Goal: Contribute content: Add original content to the website for others to see

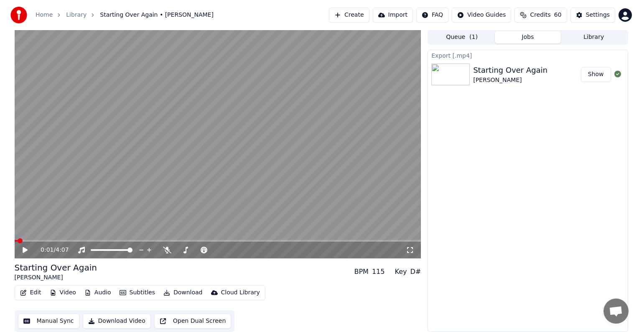
scroll to position [3808, 0]
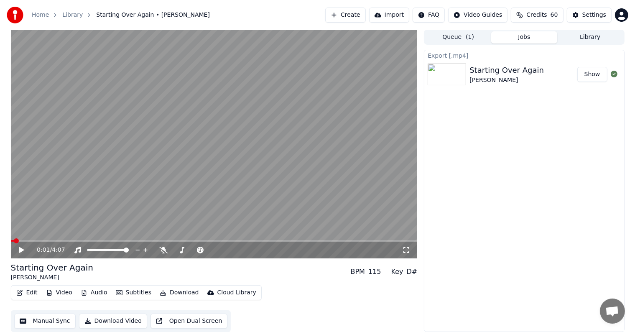
click at [354, 12] on button "Create" at bounding box center [345, 15] width 41 height 15
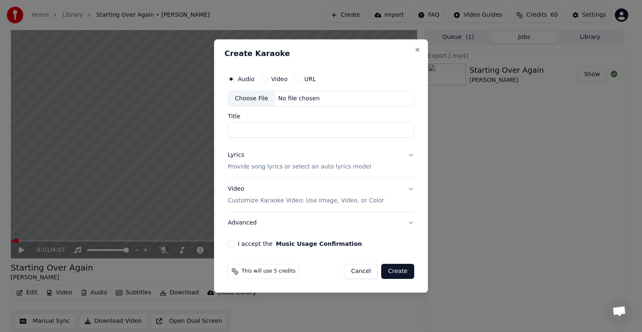
click at [257, 98] on div "Choose File" at bounding box center [251, 98] width 47 height 15
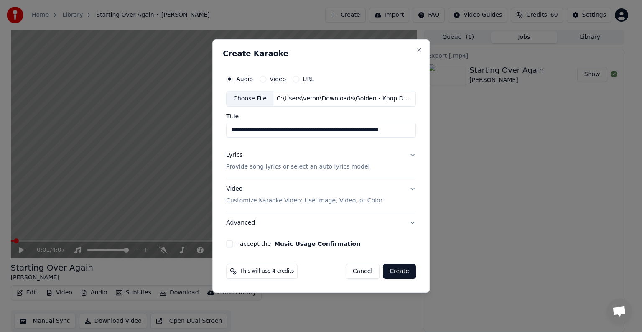
scroll to position [0, 14]
drag, startPoint x: 257, startPoint y: 130, endPoint x: 424, endPoint y: 130, distance: 166.8
click at [423, 131] on div "**********" at bounding box center [320, 165] width 217 height 253
type input "**********"
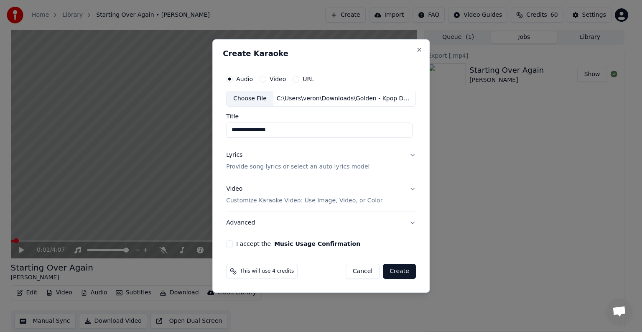
click at [275, 168] on p "Provide song lyrics or select an auto lyrics model" at bounding box center [297, 167] width 143 height 8
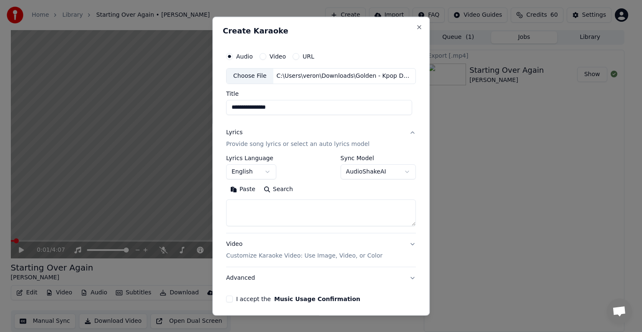
click at [255, 212] on textarea at bounding box center [321, 212] width 190 height 27
paste textarea "**********"
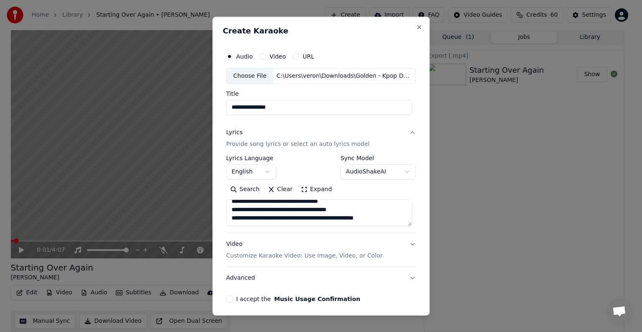
scroll to position [60, 0]
paste textarea "**********"
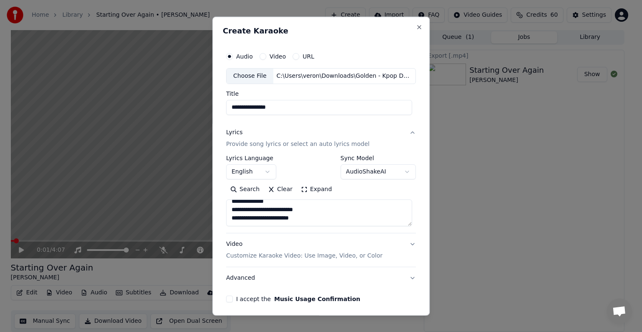
paste textarea "**********"
click at [232, 209] on textarea "**********" at bounding box center [319, 212] width 186 height 27
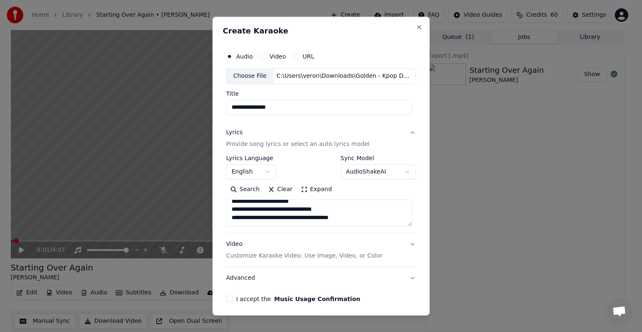
paste textarea "**********"
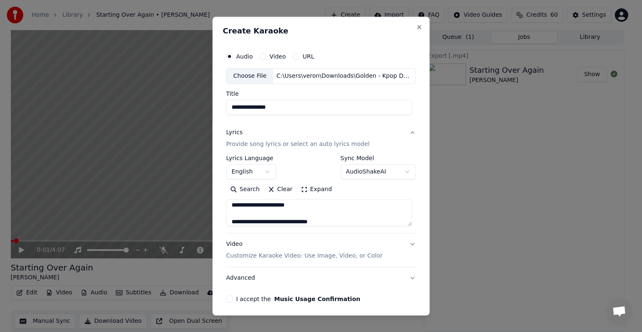
scroll to position [403, 0]
paste textarea "**********"
type textarea "**********"
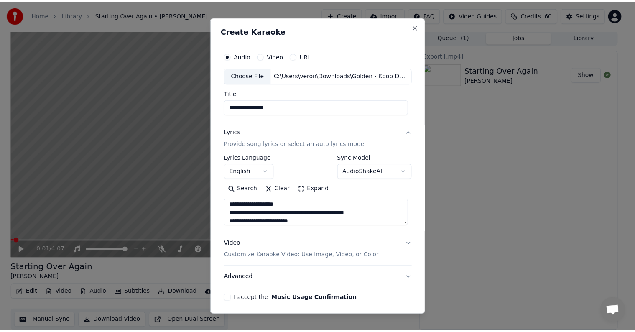
scroll to position [32, 0]
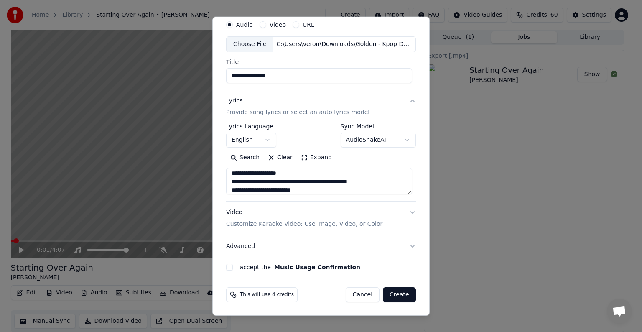
click at [226, 266] on button "I accept the Music Usage Confirmation" at bounding box center [229, 267] width 7 height 7
click at [392, 294] on button "Create" at bounding box center [399, 294] width 33 height 15
select select
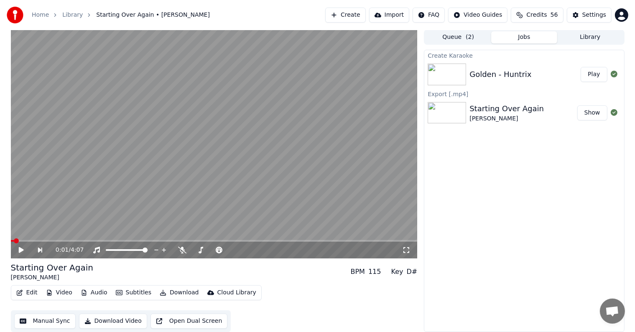
click at [594, 79] on button "Play" at bounding box center [594, 74] width 26 height 15
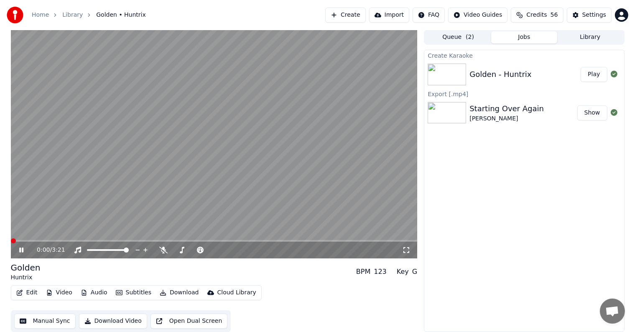
click at [11, 238] on span at bounding box center [13, 240] width 5 height 5
click at [40, 320] on button "Manual Sync" at bounding box center [44, 321] width 61 height 15
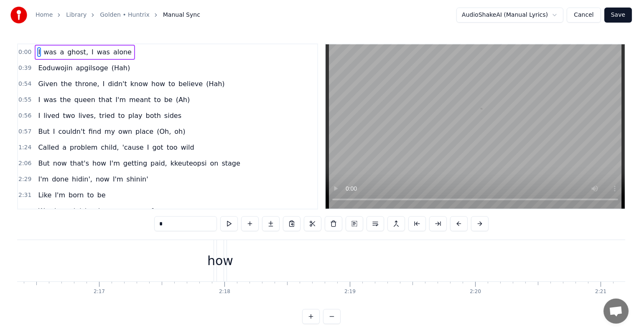
scroll to position [0, 24495]
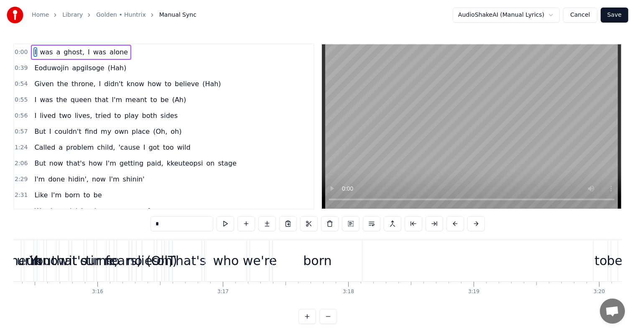
click at [67, 16] on link "Library" at bounding box center [72, 15] width 20 height 8
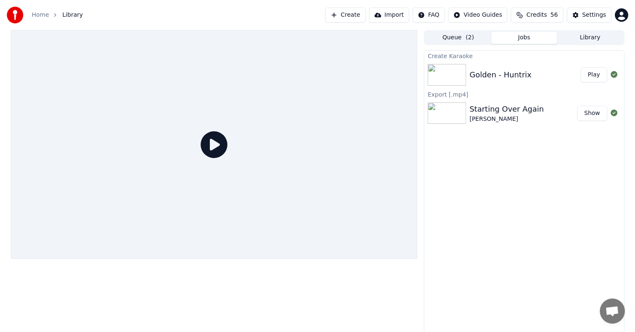
click at [597, 75] on button "Play" at bounding box center [594, 74] width 26 height 15
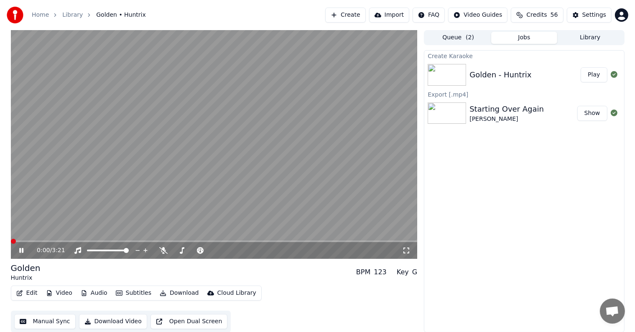
click at [28, 294] on button "Edit" at bounding box center [27, 293] width 28 height 12
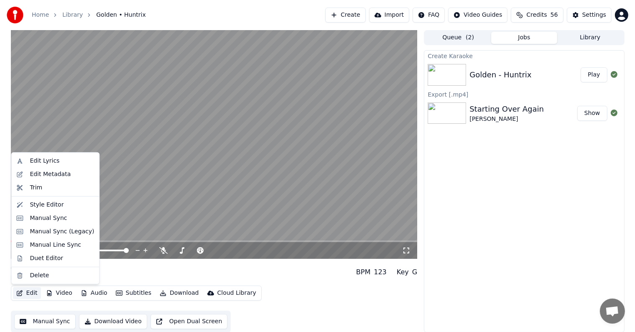
click at [177, 191] on video at bounding box center [214, 144] width 407 height 229
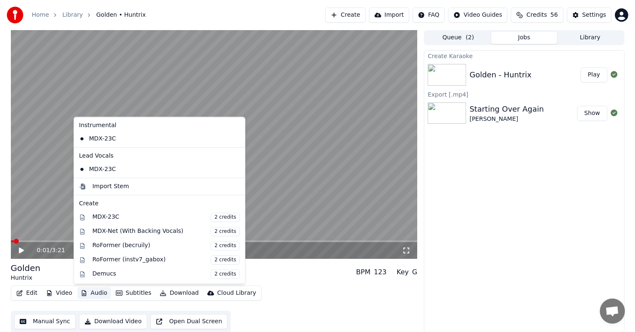
click at [95, 293] on button "Audio" at bounding box center [93, 293] width 33 height 12
click at [112, 186] on div "Import Stem" at bounding box center [110, 186] width 37 height 8
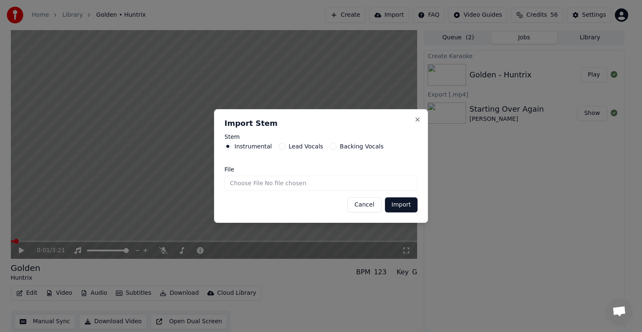
click at [242, 183] on input "File" at bounding box center [320, 183] width 193 height 15
type input "**********"
click at [407, 203] on button "Import" at bounding box center [401, 204] width 33 height 15
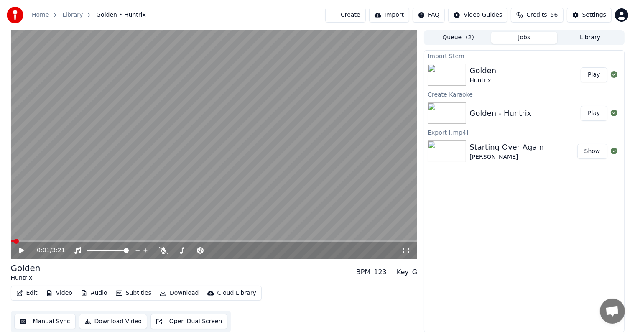
click at [601, 74] on button "Play" at bounding box center [594, 74] width 26 height 15
click at [19, 248] on icon at bounding box center [21, 250] width 4 height 5
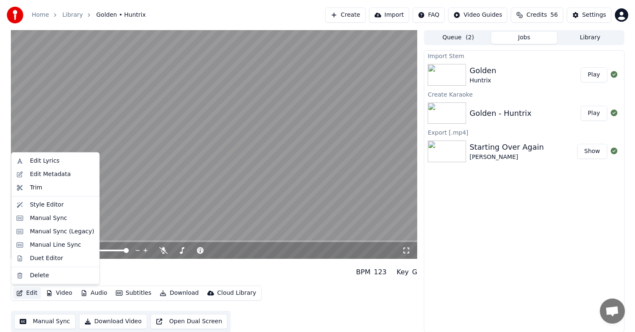
click at [32, 290] on button "Edit" at bounding box center [27, 293] width 28 height 12
click at [57, 171] on div "Edit Metadata" at bounding box center [50, 174] width 41 height 8
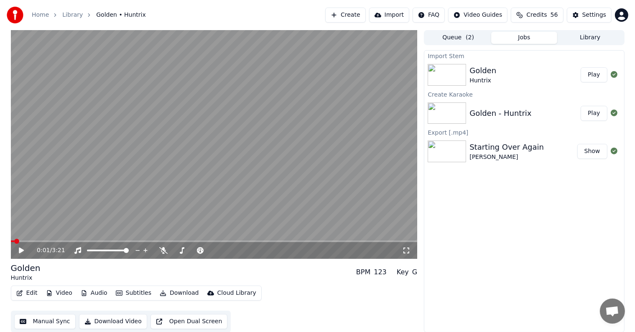
click at [28, 290] on button "Edit" at bounding box center [27, 293] width 28 height 12
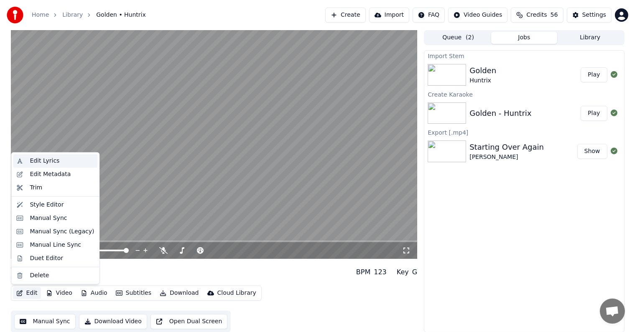
click at [47, 165] on div "Edit Lyrics" at bounding box center [55, 160] width 84 height 13
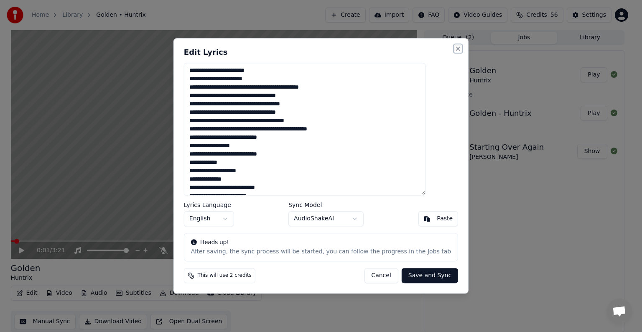
click at [455, 49] on button "Close" at bounding box center [458, 48] width 7 height 7
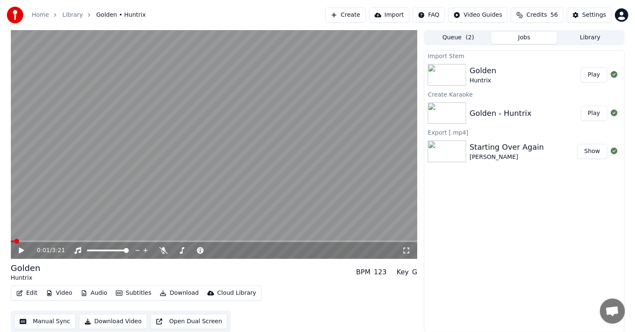
click at [356, 13] on button "Create" at bounding box center [345, 15] width 41 height 15
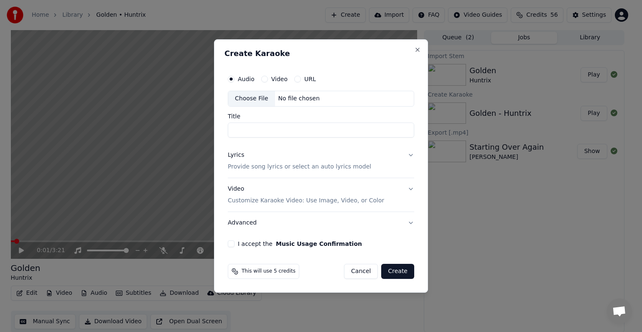
click at [251, 99] on div "Choose File" at bounding box center [251, 98] width 47 height 15
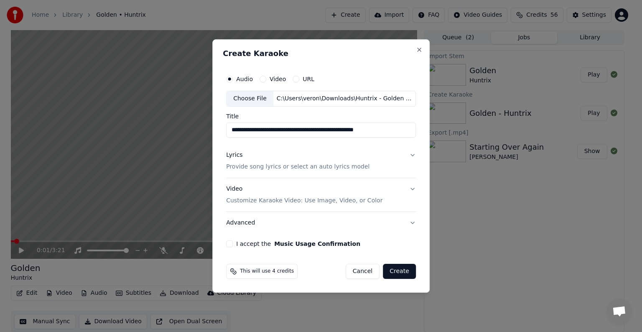
drag, startPoint x: 257, startPoint y: 130, endPoint x: 194, endPoint y: 130, distance: 63.1
click at [194, 130] on body "Home Library Golden • Huntrix Create Import FAQ Video Guides Credits 56 Setting…" at bounding box center [317, 166] width 635 height 332
drag, startPoint x: 251, startPoint y: 130, endPoint x: 439, endPoint y: 131, distance: 188.1
click at [439, 131] on body "Home Library Golden • Huntrix Create Import FAQ Video Guides Credits 56 Setting…" at bounding box center [317, 166] width 635 height 332
click at [266, 129] on input "**********" at bounding box center [321, 129] width 190 height 15
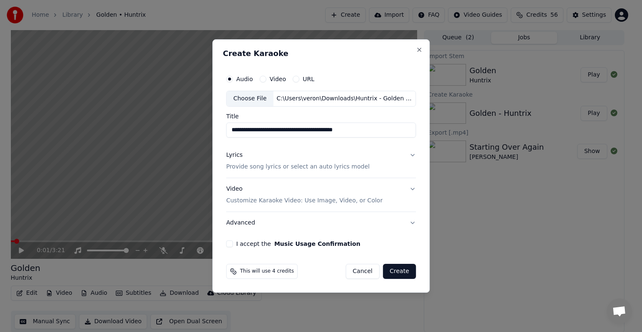
drag, startPoint x: 254, startPoint y: 126, endPoint x: 393, endPoint y: 124, distance: 138.8
click at [388, 134] on input "**********" at bounding box center [321, 129] width 190 height 15
paste input "**********"
type input "**********"
click at [239, 166] on p "Provide song lyrics or select an auto lyrics model" at bounding box center [297, 167] width 143 height 8
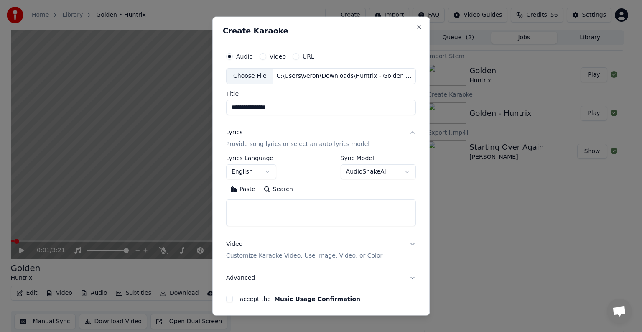
click at [280, 209] on textarea at bounding box center [321, 212] width 190 height 27
click at [265, 206] on textarea at bounding box center [321, 212] width 190 height 27
paste textarea "**********"
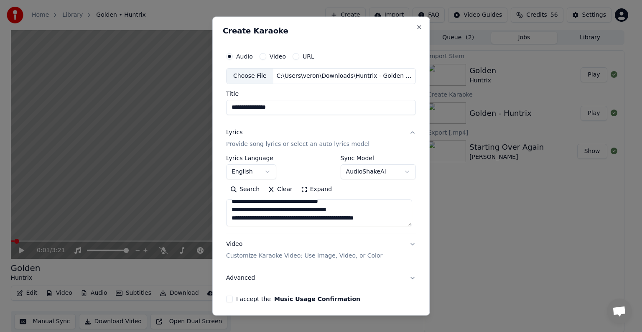
scroll to position [60, 0]
paste textarea "**********"
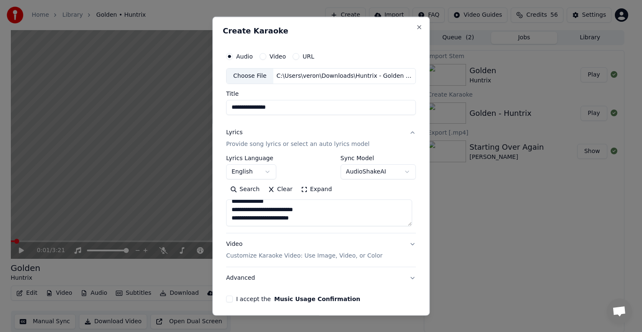
paste textarea "**********"
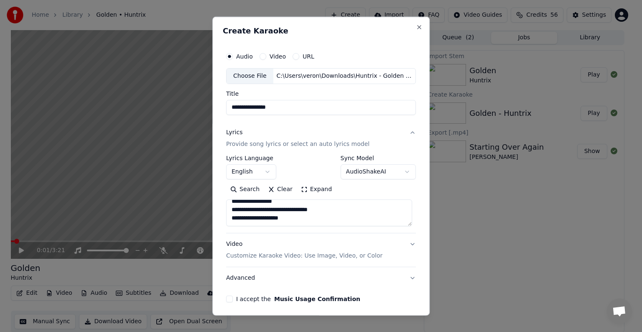
scroll to position [303, 0]
paste textarea "**********"
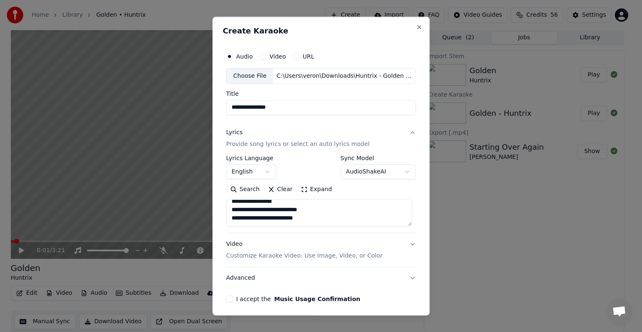
paste textarea "**********"
click at [303, 219] on textarea at bounding box center [319, 212] width 186 height 27
paste textarea "**********"
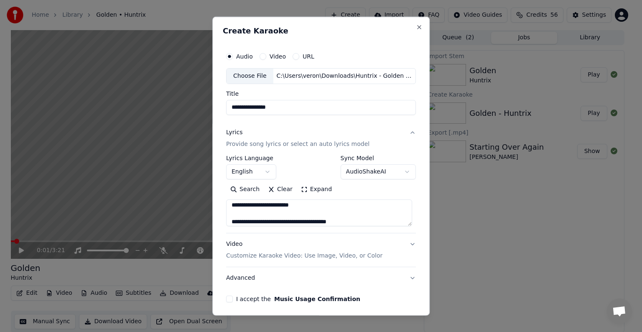
scroll to position [553, 0]
click at [265, 215] on textarea at bounding box center [319, 212] width 186 height 27
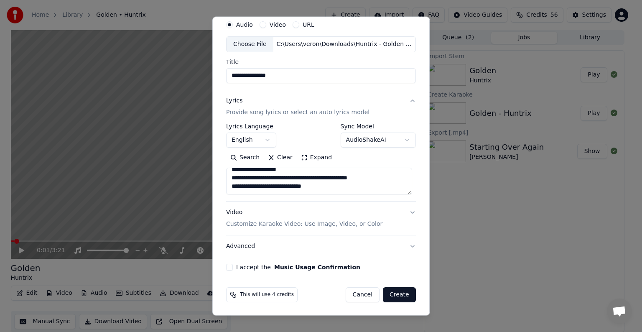
click at [269, 177] on textarea at bounding box center [319, 181] width 186 height 27
click at [242, 186] on textarea at bounding box center [319, 181] width 186 height 27
paste textarea "**********"
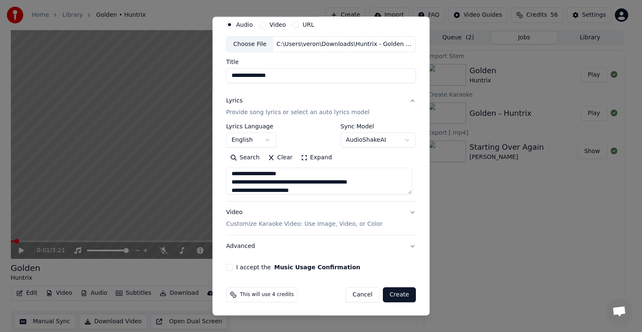
type textarea "**********"
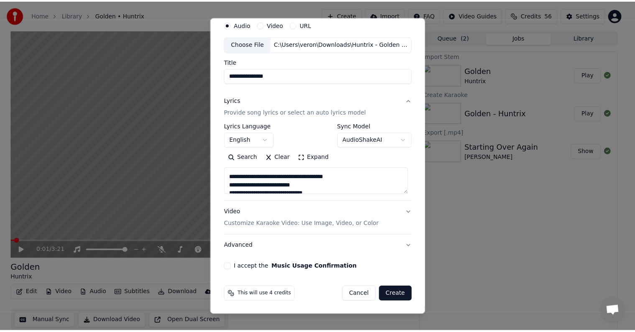
scroll to position [536, 0]
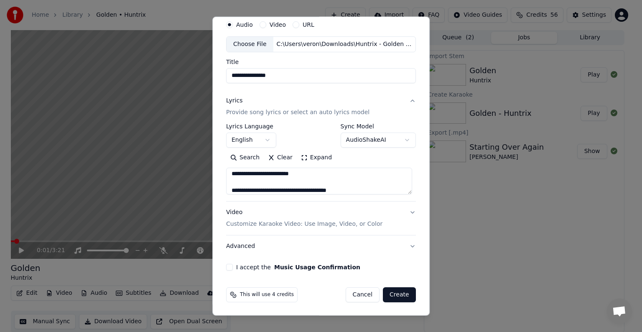
click at [229, 267] on button "I accept the Music Usage Confirmation" at bounding box center [229, 267] width 7 height 7
click at [394, 293] on button "Create" at bounding box center [399, 294] width 33 height 15
select select
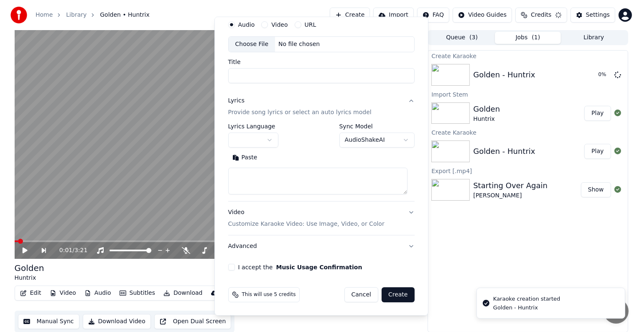
scroll to position [0, 0]
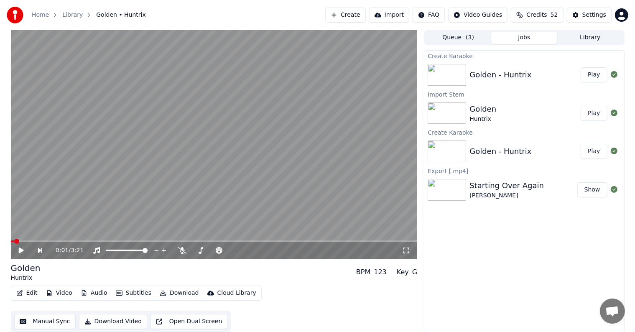
click at [599, 73] on button "Play" at bounding box center [594, 74] width 26 height 15
click at [581, 67] on button "Play" at bounding box center [594, 74] width 26 height 15
click at [594, 12] on div "Settings" at bounding box center [594, 15] width 24 height 8
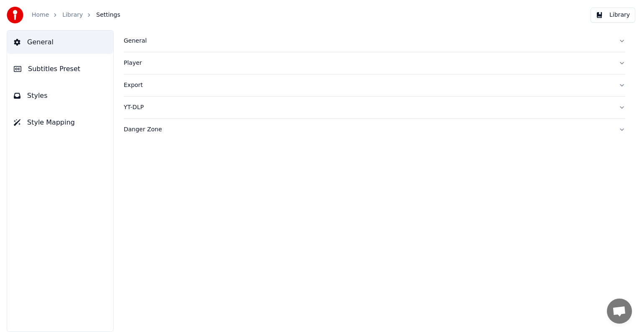
click at [28, 62] on button "Subtitles Preset" at bounding box center [60, 68] width 106 height 23
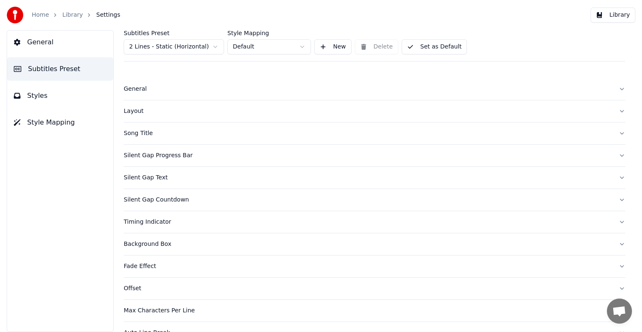
click at [181, 42] on html "Home Library Settings Library General Subtitles Preset Styles Style Mapping Sub…" at bounding box center [321, 166] width 642 height 332
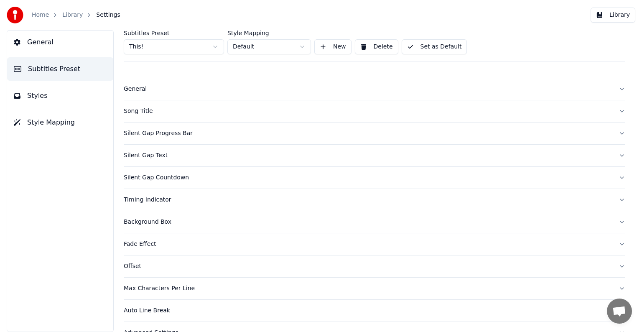
click at [131, 107] on div "Song Title" at bounding box center [368, 111] width 488 height 8
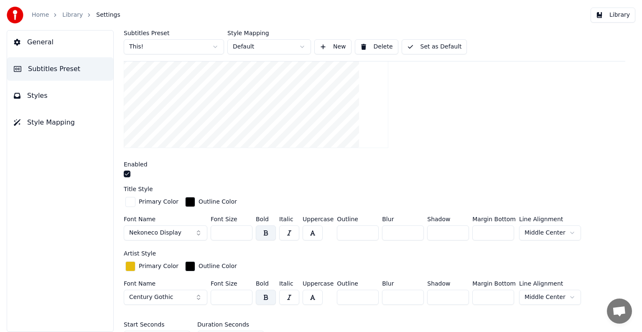
scroll to position [251, 0]
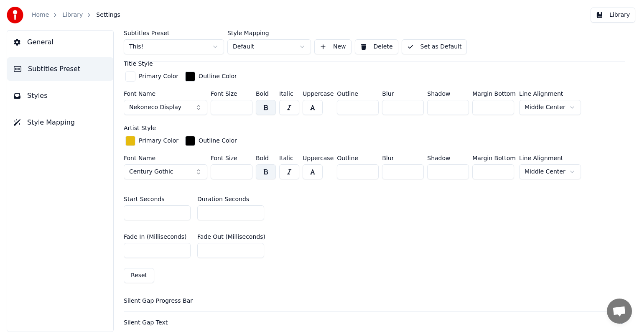
click at [255, 207] on input "*" at bounding box center [230, 212] width 67 height 15
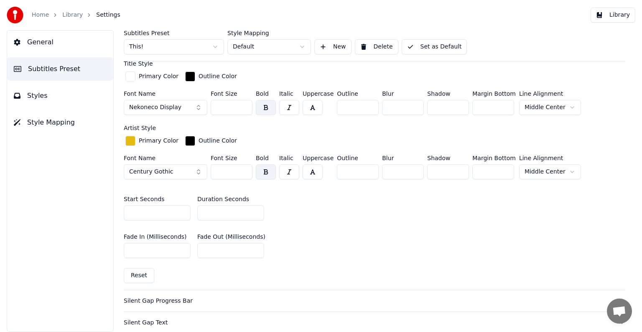
type input "*"
click at [255, 207] on input "*" at bounding box center [230, 212] width 67 height 15
click at [418, 40] on button "Set as Default" at bounding box center [435, 46] width 66 height 15
click at [70, 14] on link "Library" at bounding box center [72, 15] width 20 height 8
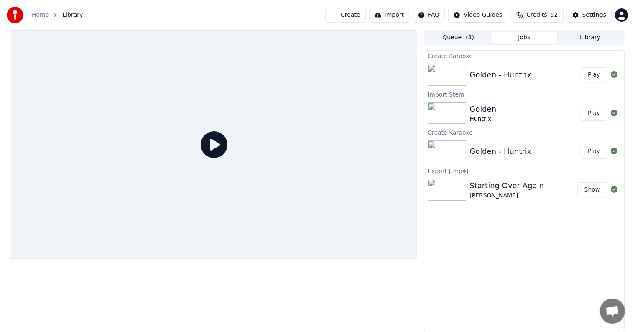
click at [598, 75] on button "Play" at bounding box center [594, 74] width 26 height 15
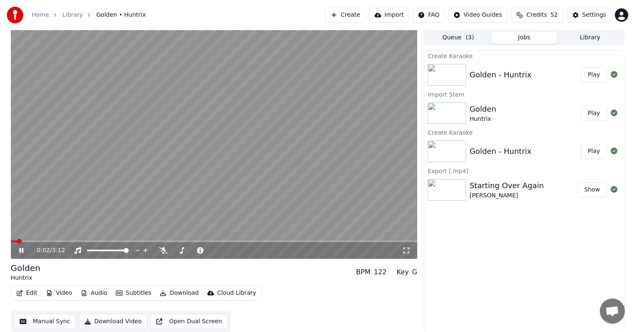
click at [236, 134] on video at bounding box center [214, 144] width 407 height 229
click at [226, 160] on video at bounding box center [214, 144] width 407 height 229
click at [240, 156] on video at bounding box center [214, 144] width 407 height 229
click at [600, 18] on div "Settings" at bounding box center [594, 15] width 24 height 8
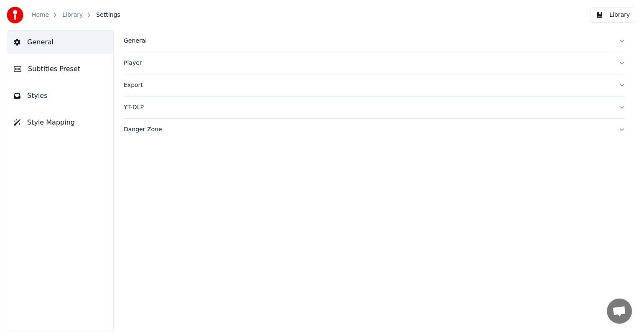
click at [44, 45] on span "General" at bounding box center [40, 42] width 26 height 10
click at [51, 69] on span "Subtitles Preset" at bounding box center [54, 69] width 52 height 10
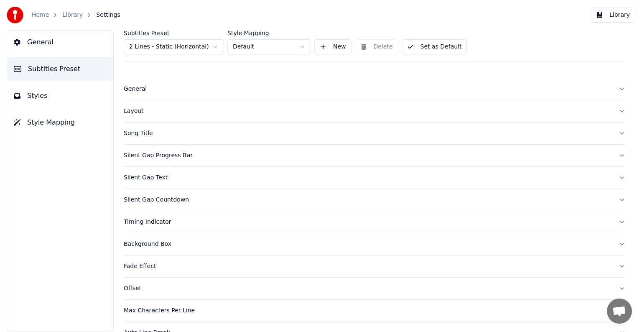
click at [175, 43] on html "Home Library Settings Library General Subtitles Preset Styles Style Mapping Sub…" at bounding box center [321, 166] width 642 height 332
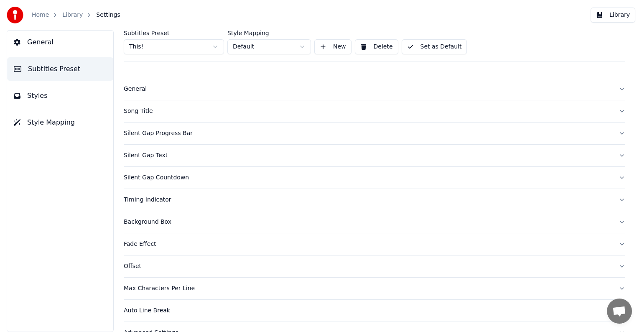
click at [136, 109] on div "Song Title" at bounding box center [368, 111] width 488 height 8
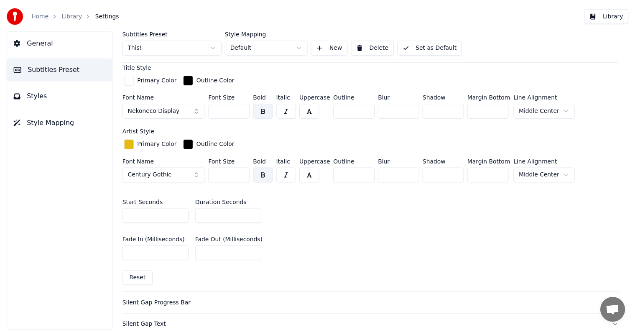
scroll to position [251, 0]
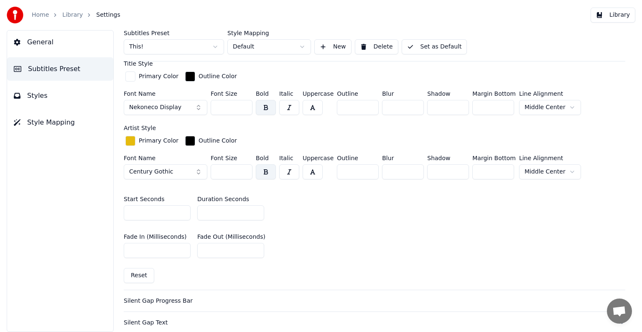
drag, startPoint x: 216, startPoint y: 104, endPoint x: 261, endPoint y: 102, distance: 45.2
click at [261, 102] on div "Font Name Nekoneco Display Font Size *** Bold Italic Uppercase Outline ** Blur …" at bounding box center [375, 105] width 502 height 28
type input "***"
drag, startPoint x: 431, startPoint y: 43, endPoint x: 371, endPoint y: 32, distance: 61.2
click at [432, 43] on button "Set as Default" at bounding box center [435, 46] width 66 height 15
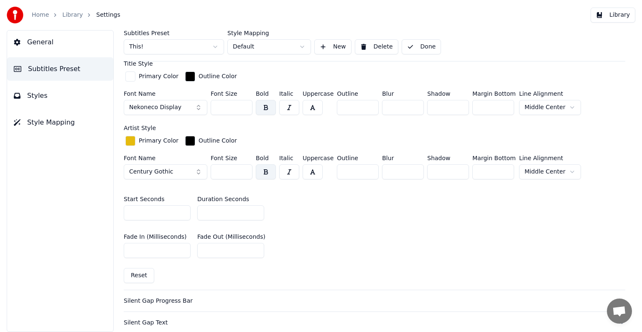
click at [71, 11] on link "Library" at bounding box center [72, 15] width 20 height 8
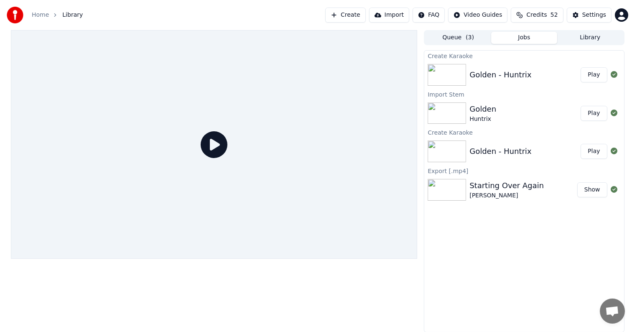
click at [599, 72] on button "Play" at bounding box center [594, 74] width 26 height 15
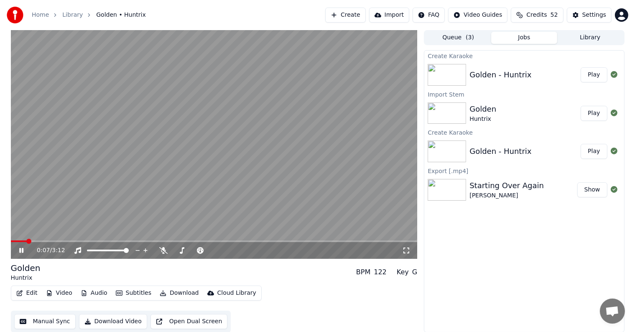
click at [62, 221] on video at bounding box center [214, 144] width 407 height 229
click at [36, 321] on button "Manual Sync" at bounding box center [44, 321] width 61 height 15
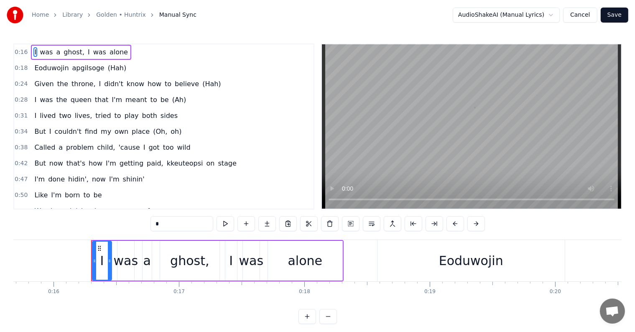
scroll to position [0, 2002]
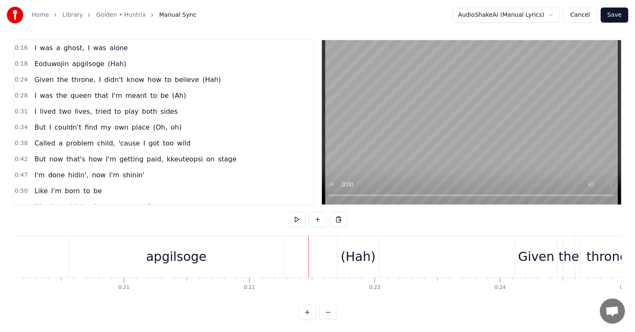
scroll to position [0, 0]
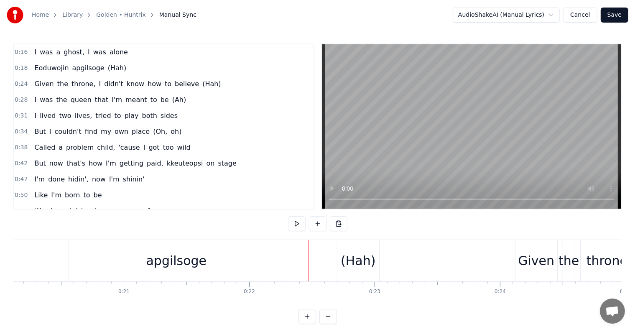
click at [33, 69] on span "Eoduwojin" at bounding box center [51, 68] width 36 height 10
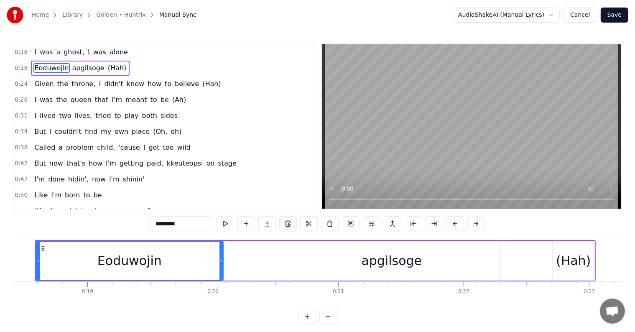
scroll to position [0, 2288]
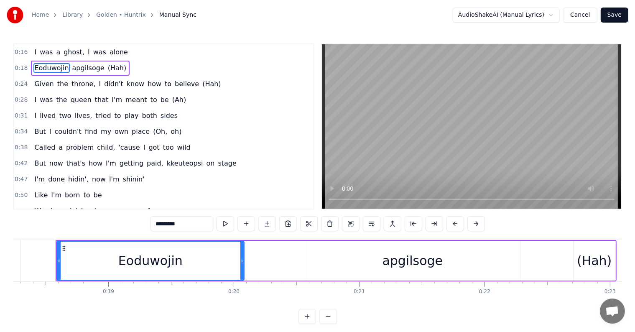
click at [107, 68] on span "(Hah)" at bounding box center [117, 68] width 20 height 10
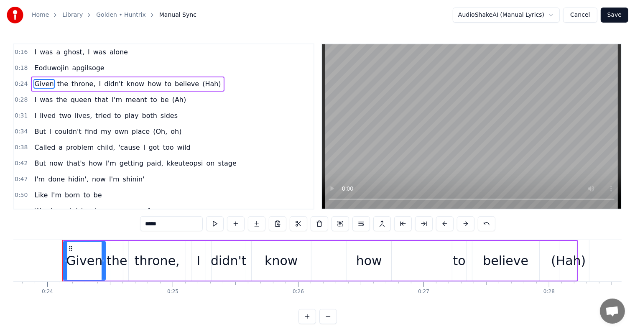
scroll to position [0, 2983]
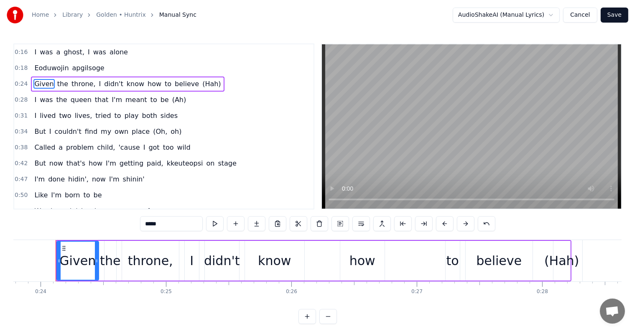
click at [33, 51] on span "I" at bounding box center [35, 52] width 4 height 10
type input "*"
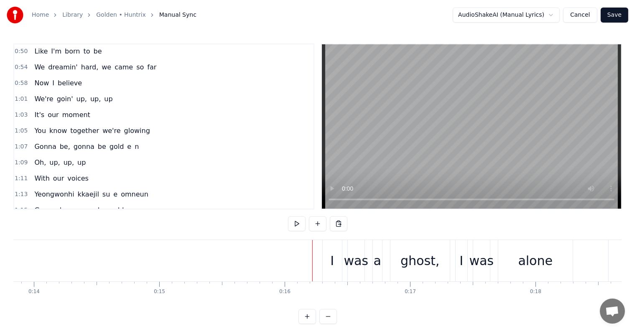
scroll to position [0, 1993]
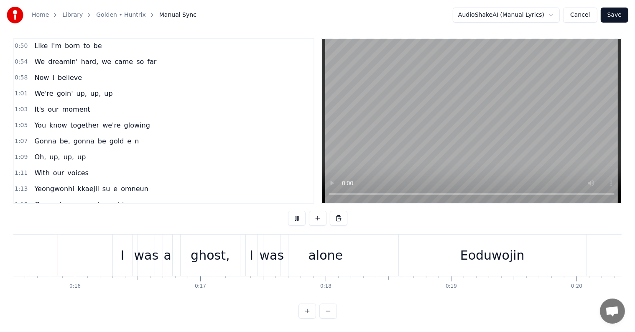
scroll to position [13, 0]
click at [132, 244] on div "I was a ghost, I was alone" at bounding box center [238, 255] width 252 height 41
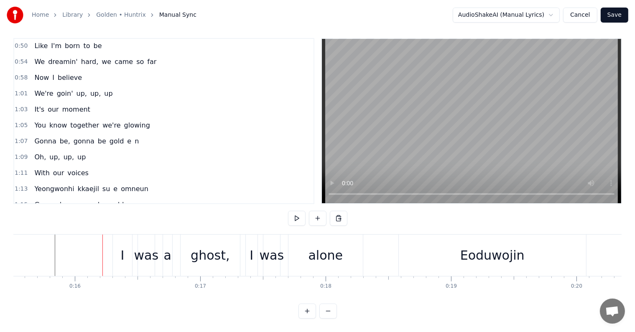
click at [121, 247] on div "I" at bounding box center [122, 255] width 4 height 19
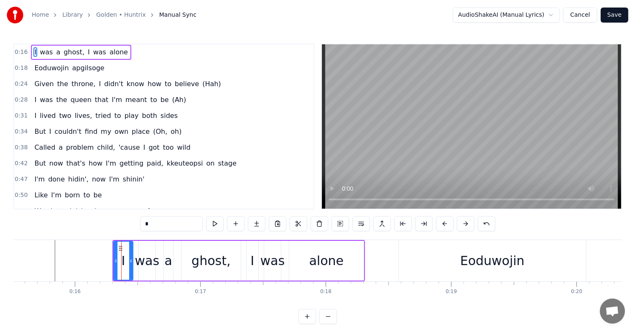
scroll to position [0, 0]
drag, startPoint x: 114, startPoint y: 257, endPoint x: 80, endPoint y: 254, distance: 33.5
click at [81, 254] on div at bounding box center [82, 261] width 3 height 38
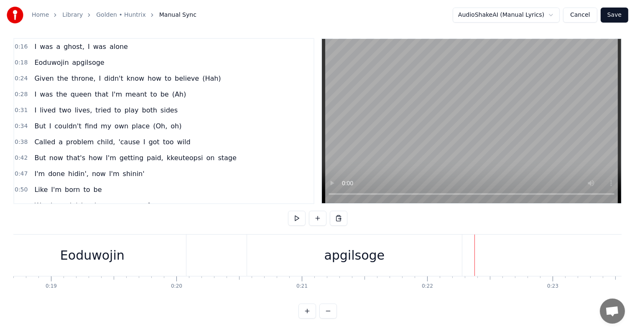
scroll to position [0, 2182]
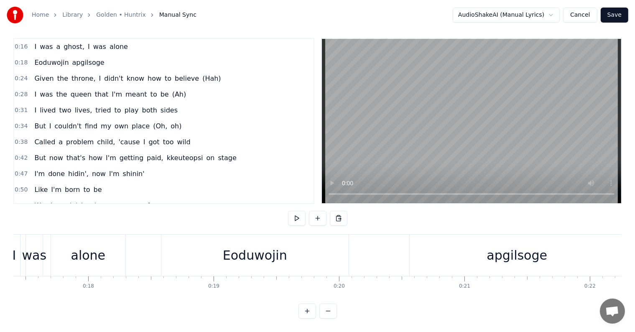
click at [241, 251] on div "Eoduwojin" at bounding box center [255, 255] width 64 height 19
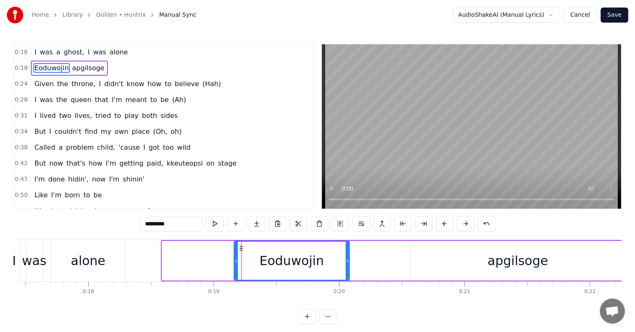
drag, startPoint x: 163, startPoint y: 254, endPoint x: 235, endPoint y: 259, distance: 72.1
click at [235, 259] on div at bounding box center [236, 261] width 3 height 38
click at [483, 261] on div "apgilsoge" at bounding box center [517, 261] width 215 height 40
type input "*********"
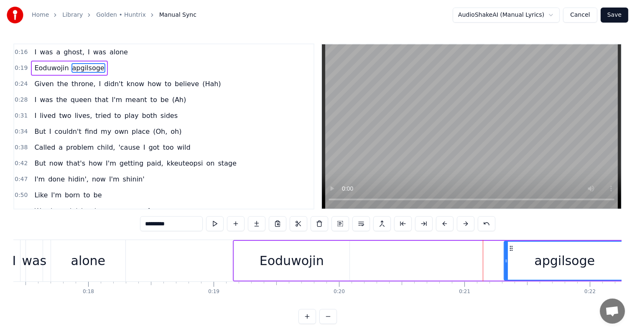
drag, startPoint x: 411, startPoint y: 262, endPoint x: 505, endPoint y: 259, distance: 93.7
click at [505, 259] on icon at bounding box center [506, 260] width 3 height 7
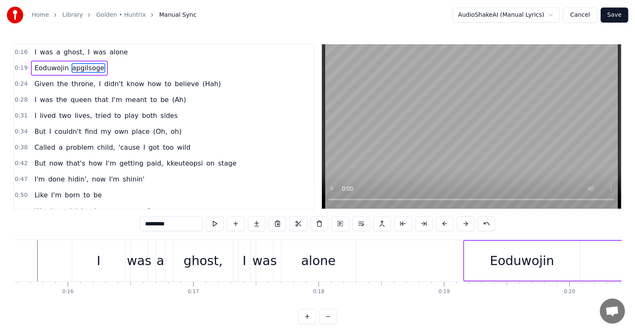
scroll to position [0, 1925]
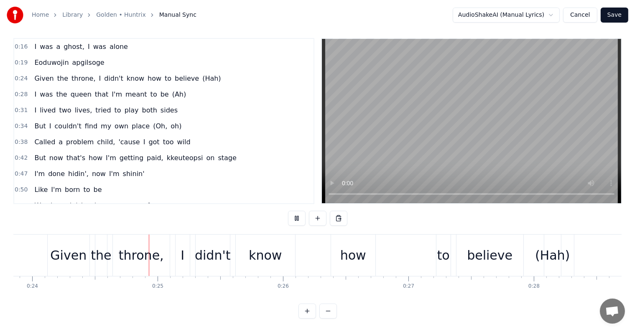
scroll to position [0, 3008]
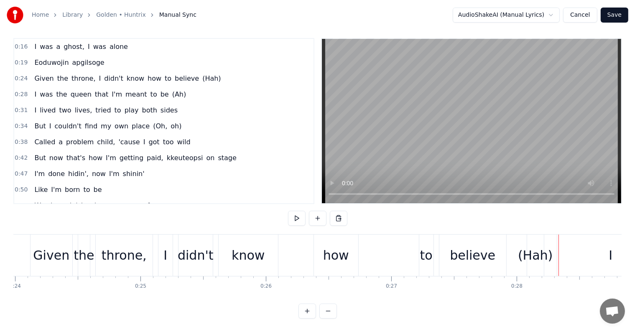
click at [530, 250] on div "(Hah)" at bounding box center [535, 255] width 35 height 19
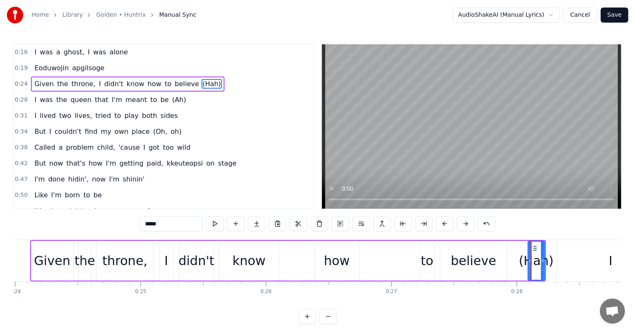
type input "*"
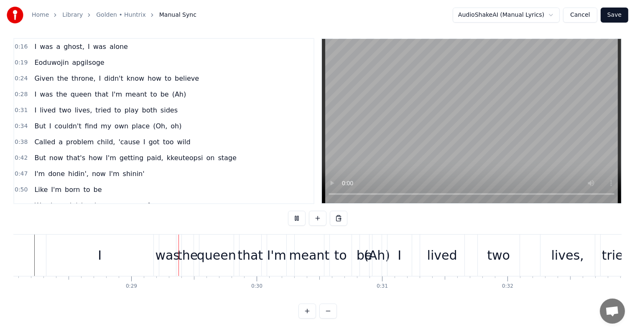
scroll to position [0, 3557]
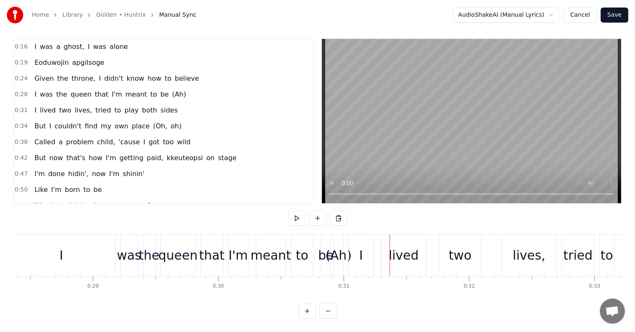
click at [171, 89] on span "(Ah)" at bounding box center [179, 94] width 16 height 10
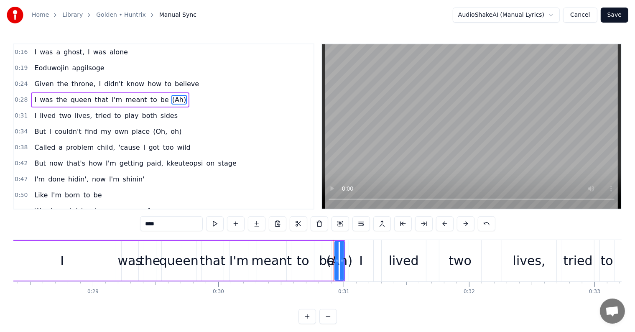
type input "*"
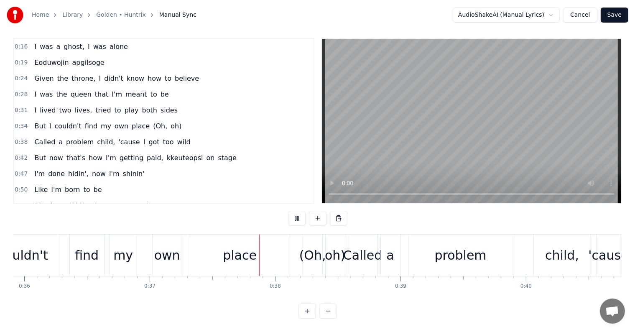
scroll to position [0, 4638]
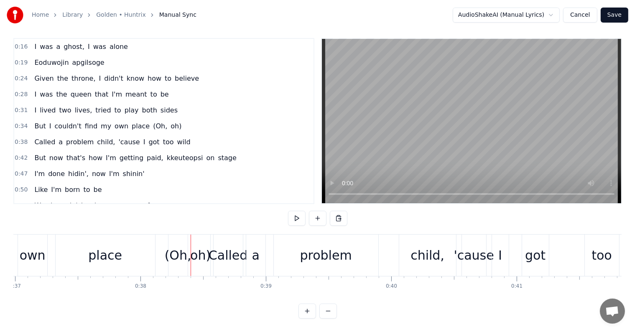
click at [152, 121] on span "(Oh," at bounding box center [160, 126] width 16 height 10
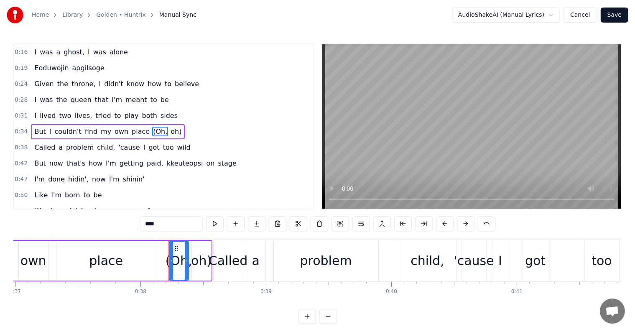
scroll to position [2, 0]
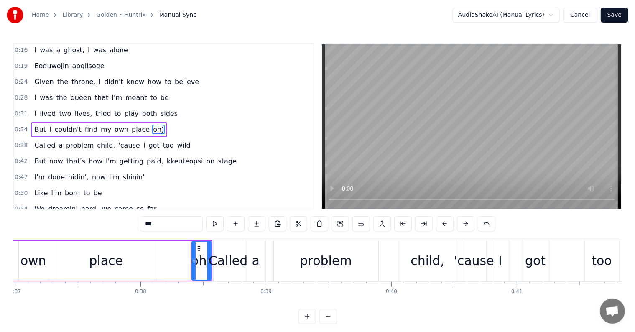
type input "******"
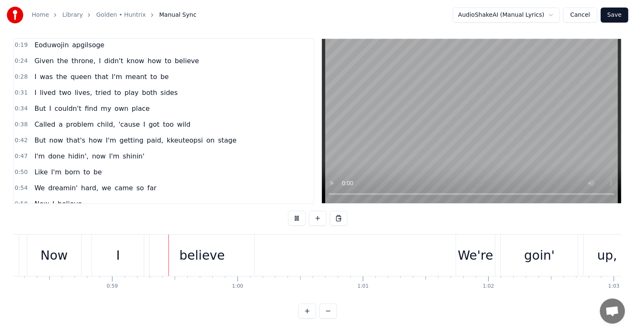
scroll to position [0, 7328]
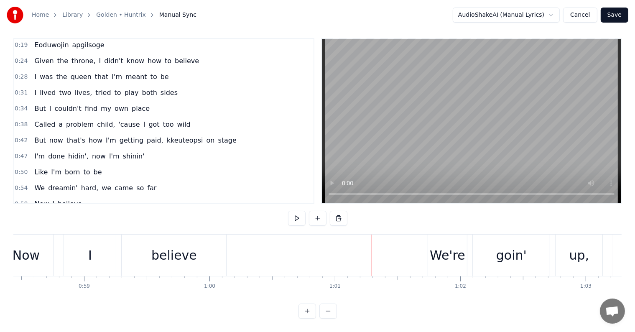
click at [206, 245] on div "believe" at bounding box center [174, 255] width 105 height 41
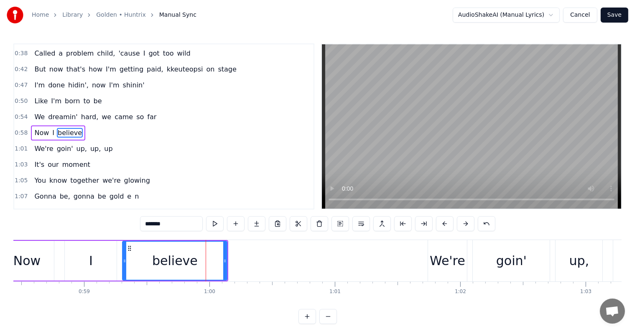
scroll to position [94, 0]
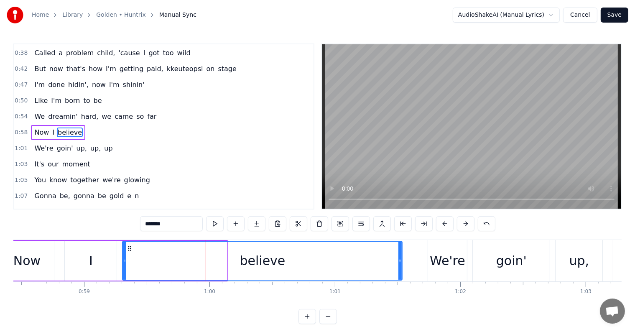
drag, startPoint x: 226, startPoint y: 255, endPoint x: 401, endPoint y: 274, distance: 176.2
click at [401, 274] on div at bounding box center [399, 261] width 3 height 38
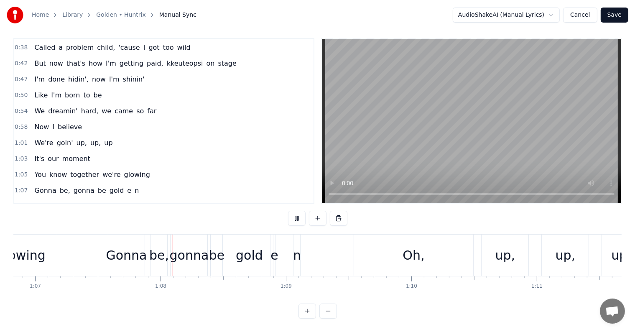
scroll to position [0, 8413]
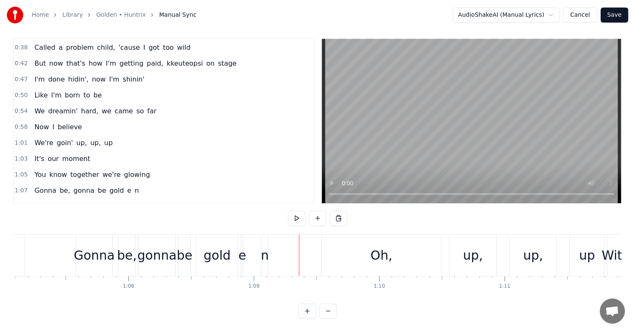
click at [240, 251] on div "е" at bounding box center [242, 255] width 8 height 19
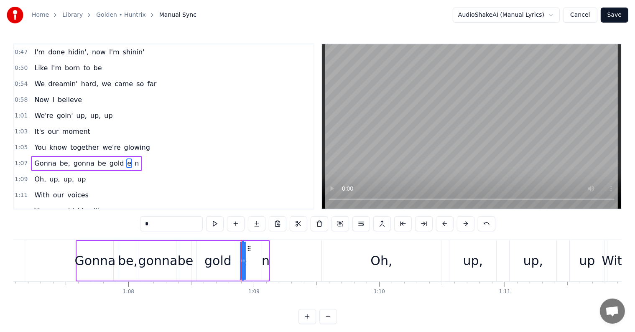
scroll to position [156, 0]
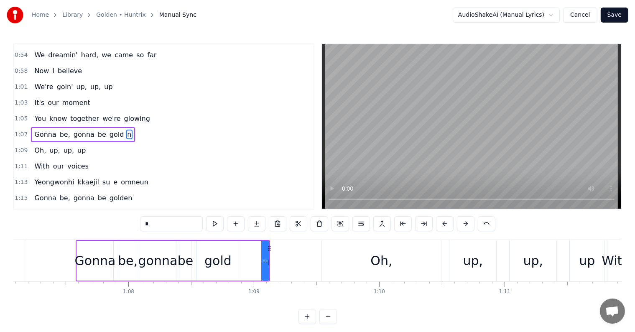
click at [265, 268] on div at bounding box center [266, 261] width 3 height 38
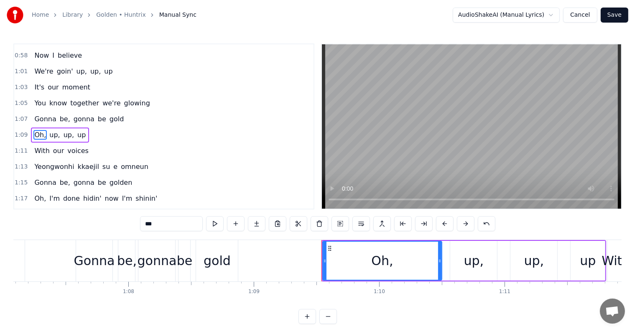
click at [229, 257] on div "gold" at bounding box center [217, 260] width 27 height 19
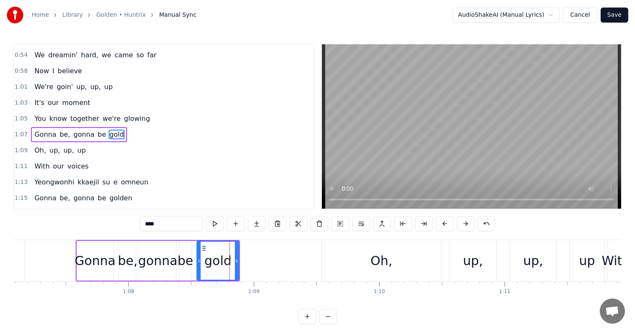
click at [176, 227] on input "****" at bounding box center [171, 223] width 63 height 15
type input "******"
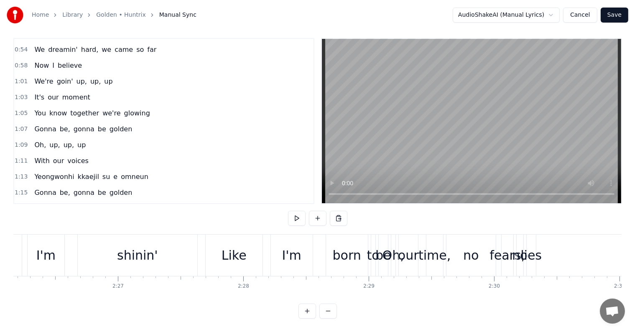
scroll to position [0, 18317]
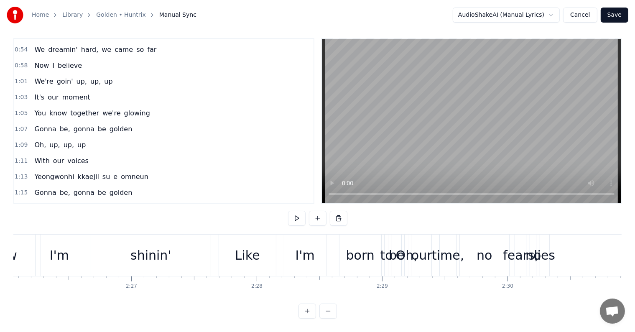
click at [359, 246] on div "born" at bounding box center [360, 255] width 28 height 19
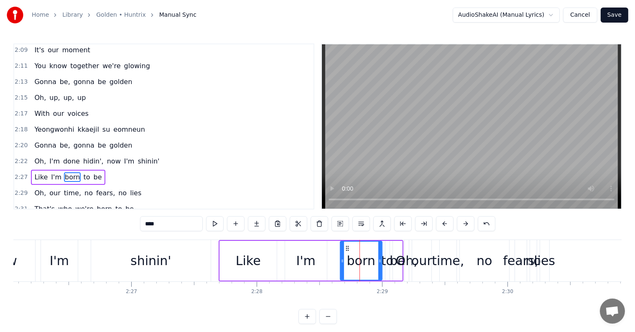
scroll to position [556, 0]
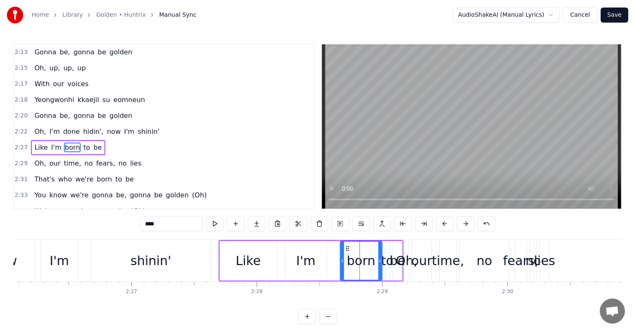
click at [38, 158] on span "Oh," at bounding box center [39, 163] width 13 height 10
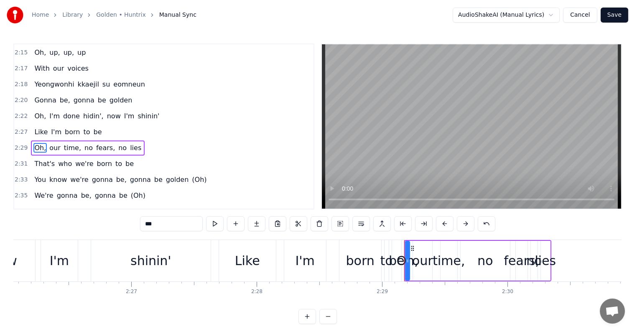
click at [191, 175] on span "(Oh)" at bounding box center [199, 180] width 16 height 10
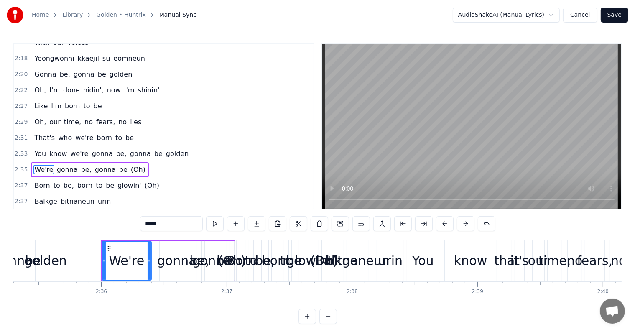
scroll to position [617, 0]
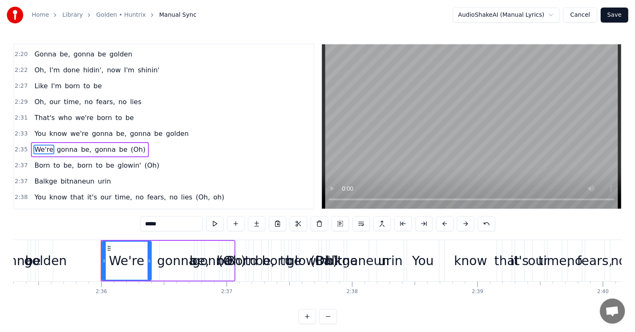
click at [130, 145] on span "(Oh)" at bounding box center [138, 150] width 16 height 10
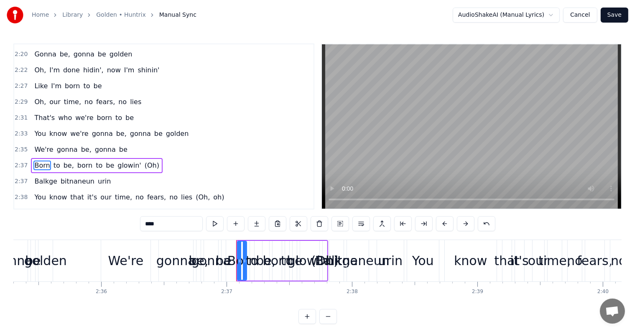
scroll to position [633, 0]
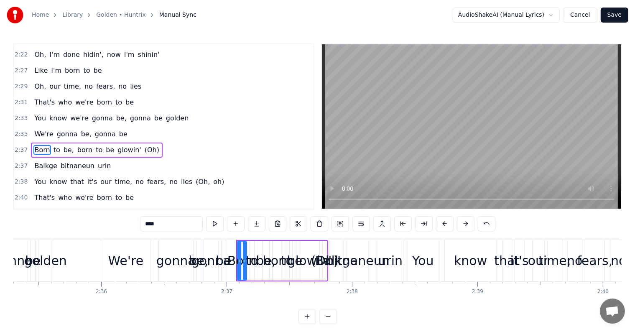
click at [144, 145] on span "(Oh)" at bounding box center [152, 150] width 16 height 10
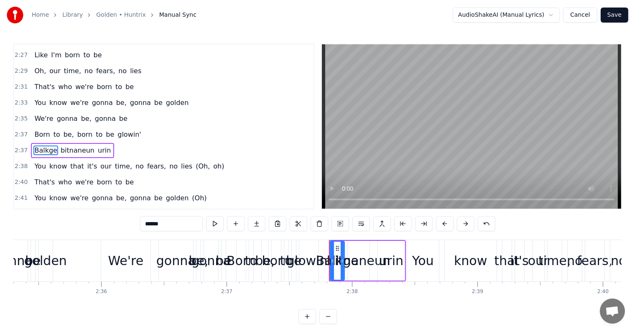
click at [195, 161] on span "(Oh," at bounding box center [203, 166] width 16 height 10
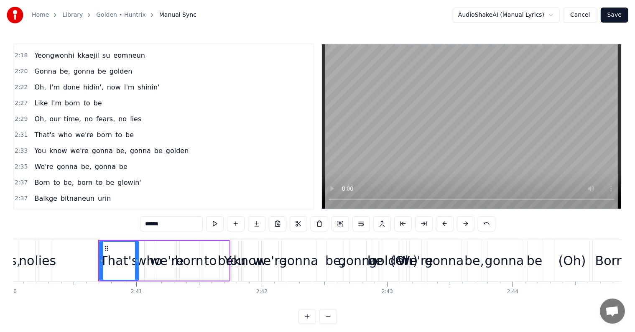
scroll to position [595, 0]
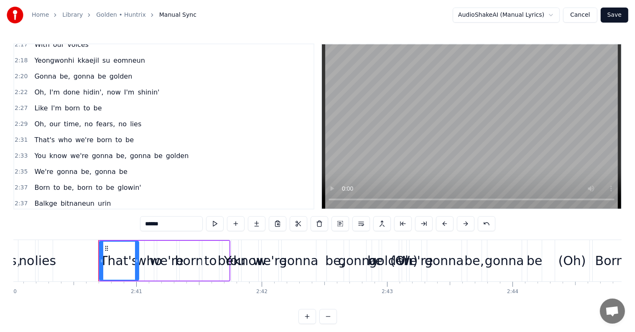
click at [33, 119] on span "Oh," at bounding box center [39, 124] width 13 height 10
type input "***"
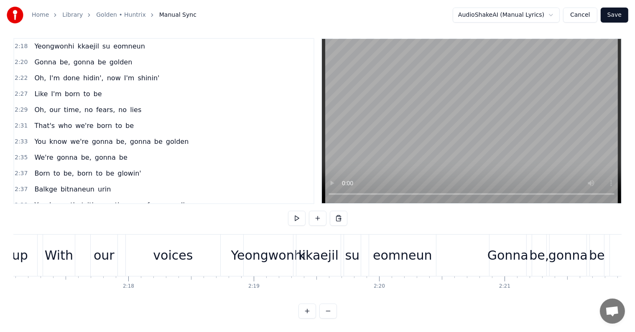
scroll to position [590, 0]
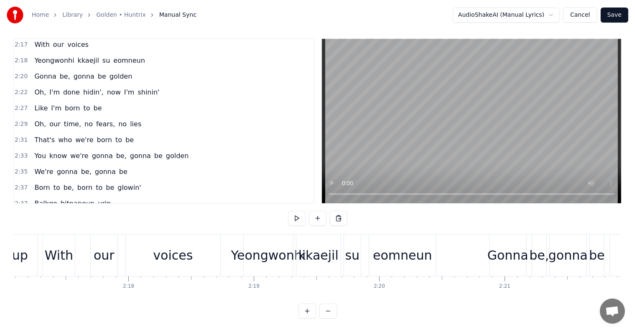
click at [105, 100] on div "2:27 Like I'm born to be" at bounding box center [163, 108] width 299 height 16
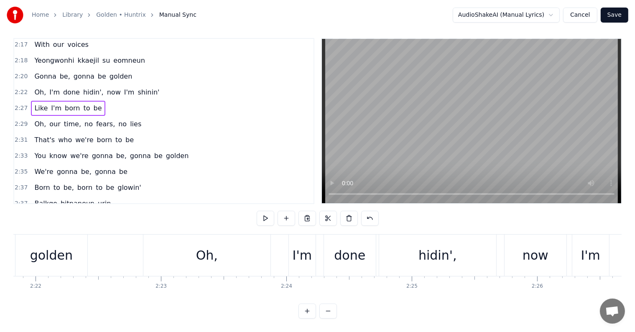
click at [150, 84] on div "2:22 Oh, I'm done hidin', now I'm shinin'" at bounding box center [163, 92] width 299 height 16
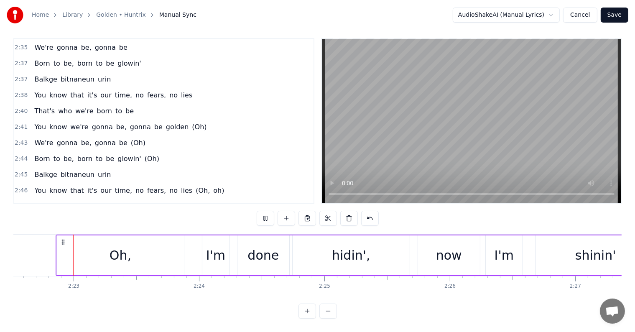
scroll to position [734, 0]
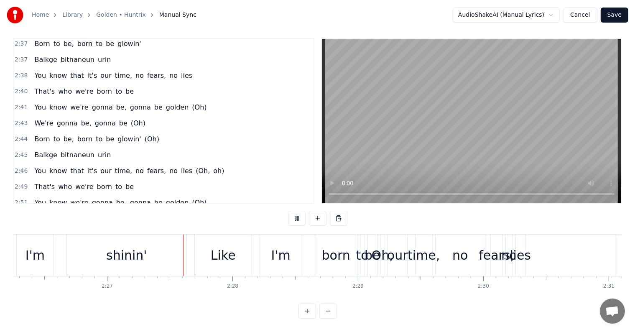
scroll to position [0, 18393]
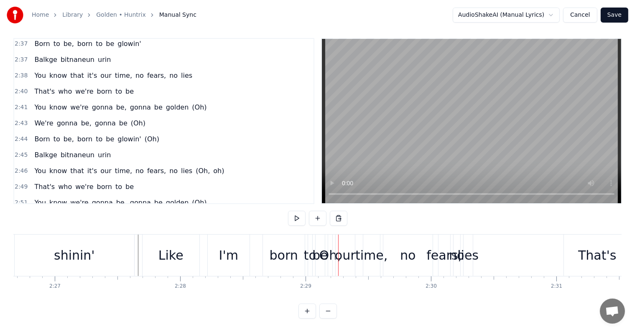
click at [324, 248] on div "Oh," at bounding box center [330, 255] width 22 height 19
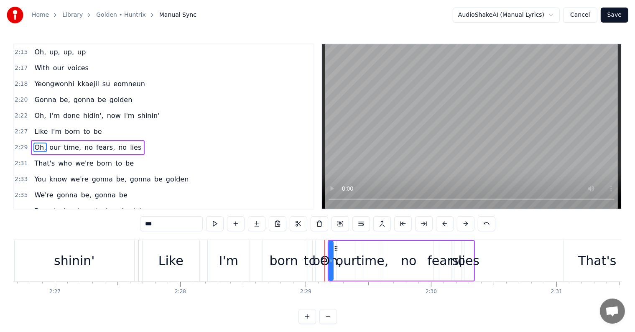
scroll to position [571, 0]
click at [33, 159] on span "That's" at bounding box center [44, 164] width 22 height 10
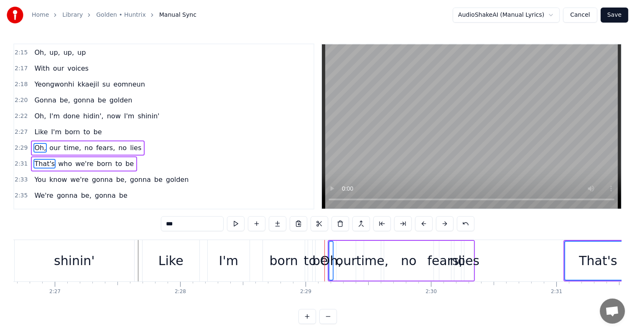
click at [33, 175] on span "You" at bounding box center [39, 180] width 13 height 10
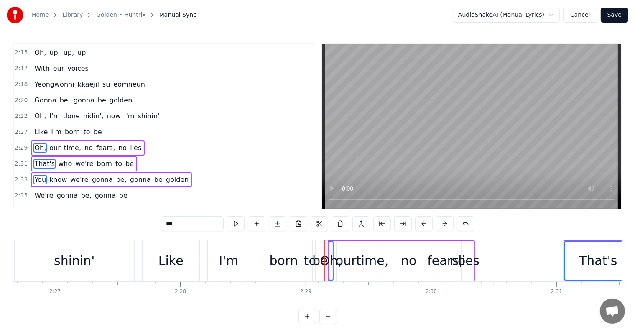
click at [35, 191] on span "We're" at bounding box center [43, 196] width 20 height 10
click at [35, 206] on span "Born" at bounding box center [41, 211] width 17 height 10
click at [36, 222] on span "Balkge" at bounding box center [45, 227] width 25 height 10
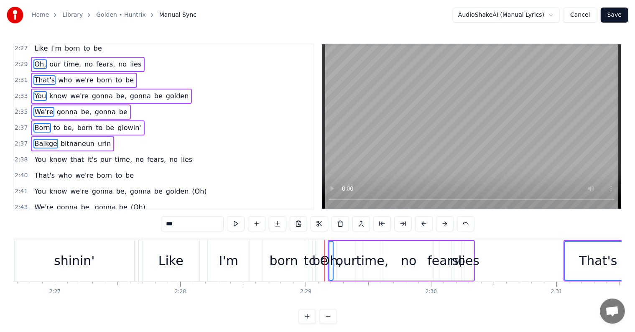
click at [36, 155] on span "You" at bounding box center [39, 160] width 13 height 10
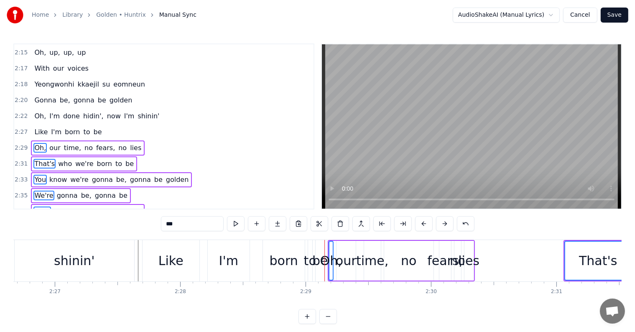
scroll to position [697, 0]
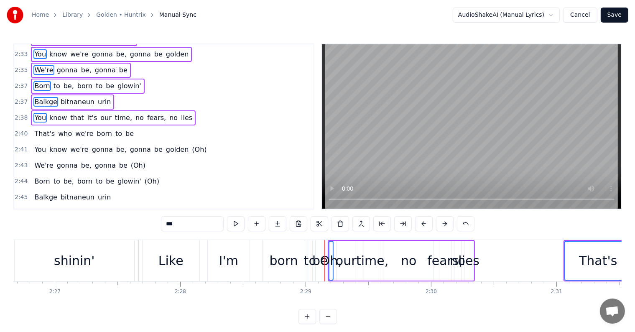
click at [36, 129] on span "That's" at bounding box center [44, 134] width 22 height 10
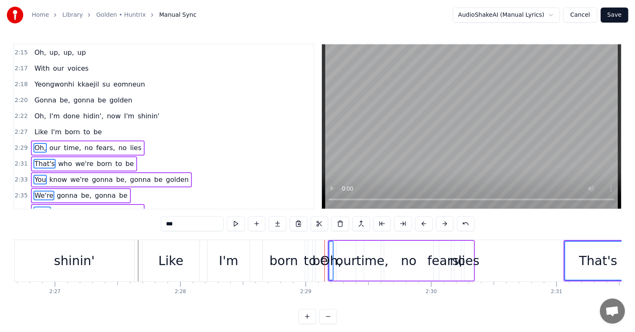
scroll to position [655, 0]
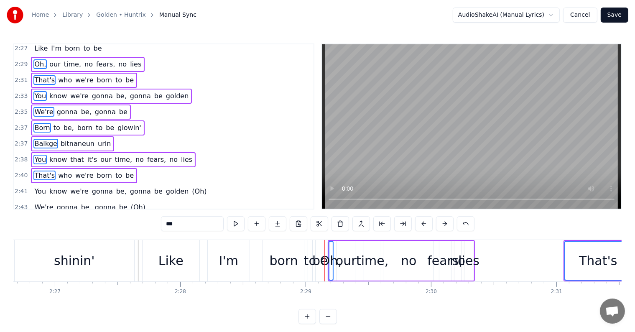
click at [33, 186] on span "You" at bounding box center [39, 191] width 13 height 10
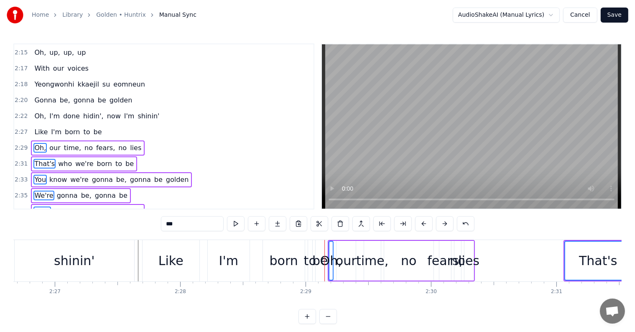
scroll to position [697, 0]
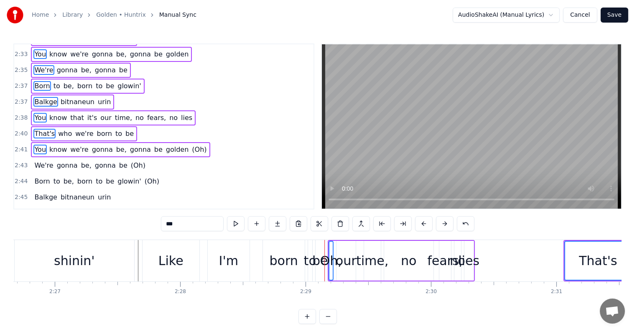
click at [33, 161] on span "We're" at bounding box center [43, 166] width 20 height 10
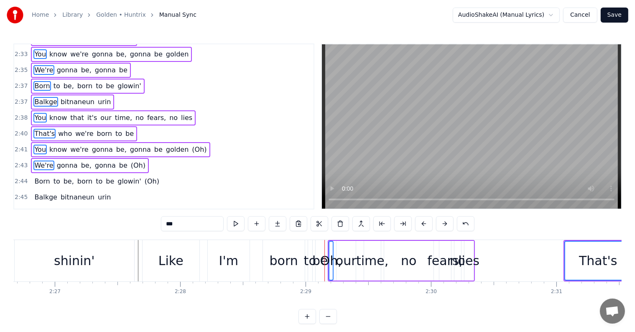
click at [37, 176] on span "Born" at bounding box center [41, 181] width 17 height 10
click at [38, 192] on span "Balkge" at bounding box center [45, 197] width 25 height 10
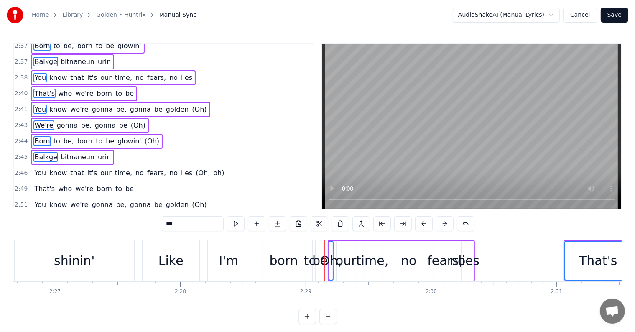
scroll to position [789, 0]
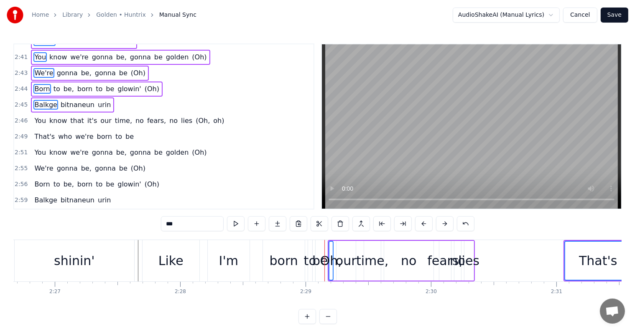
click at [33, 116] on span "You" at bounding box center [39, 121] width 13 height 10
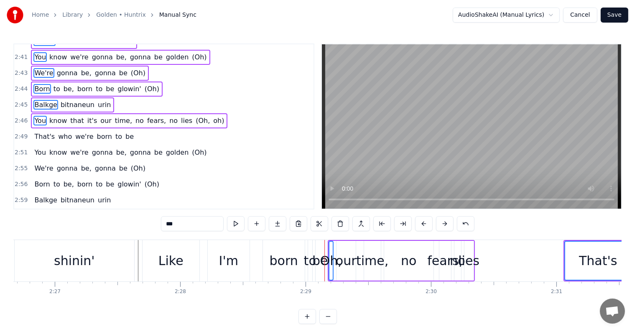
click at [33, 132] on span "That's" at bounding box center [44, 137] width 22 height 10
click at [39, 148] on span "You" at bounding box center [39, 153] width 13 height 10
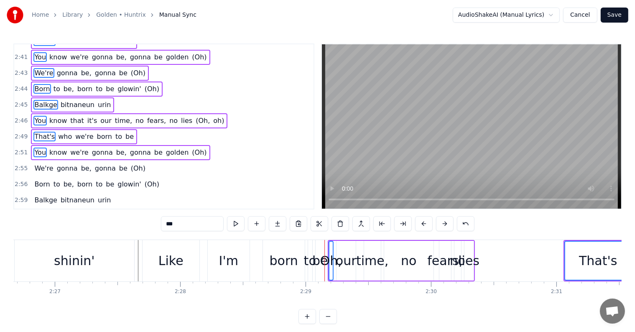
click at [31, 161] on div "We're gonna be, gonna be (Oh)" at bounding box center [90, 168] width 118 height 15
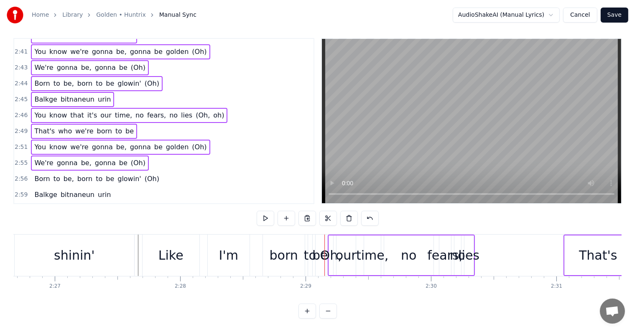
scroll to position [13, 0]
click at [34, 174] on span "Born" at bounding box center [41, 179] width 17 height 10
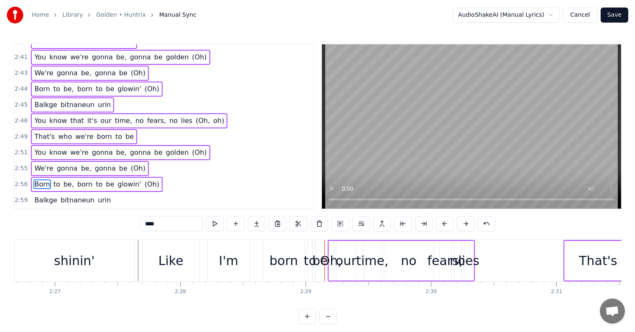
click at [40, 195] on span "Balkge" at bounding box center [45, 200] width 25 height 10
click at [38, 211] on span "You" at bounding box center [39, 216] width 13 height 10
click at [37, 227] on span "That's" at bounding box center [44, 232] width 22 height 10
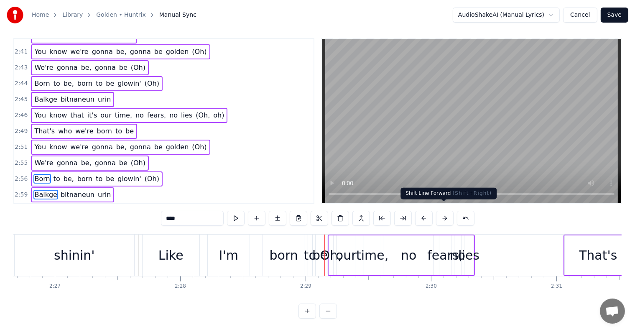
click at [442, 211] on button at bounding box center [445, 218] width 18 height 15
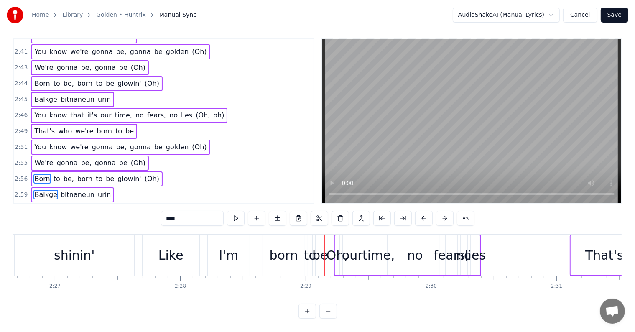
click at [442, 211] on button at bounding box center [445, 218] width 18 height 15
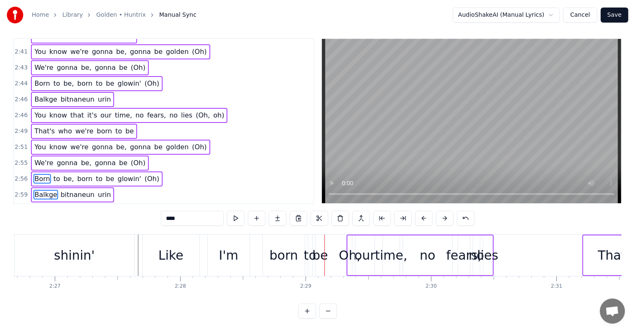
click at [442, 211] on button at bounding box center [445, 218] width 18 height 15
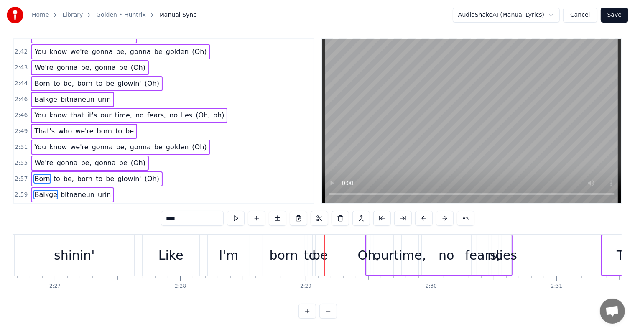
click at [442, 211] on button at bounding box center [445, 218] width 18 height 15
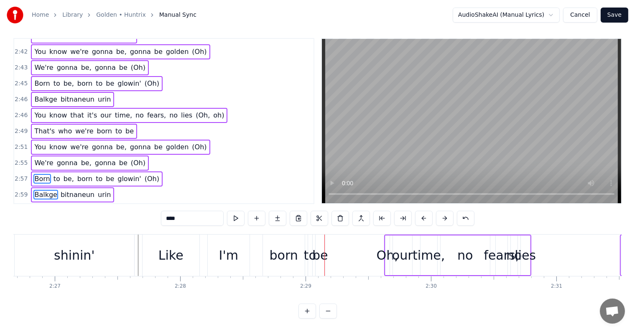
click at [442, 211] on button at bounding box center [445, 218] width 18 height 15
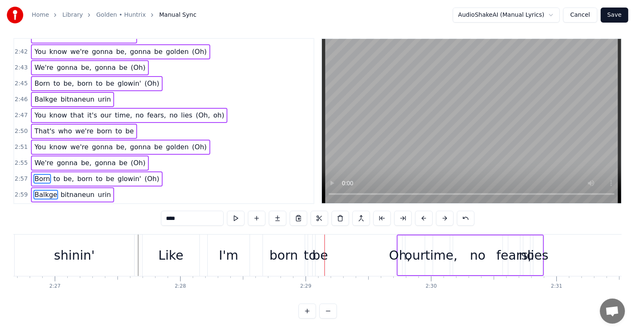
click at [442, 211] on button at bounding box center [445, 218] width 18 height 15
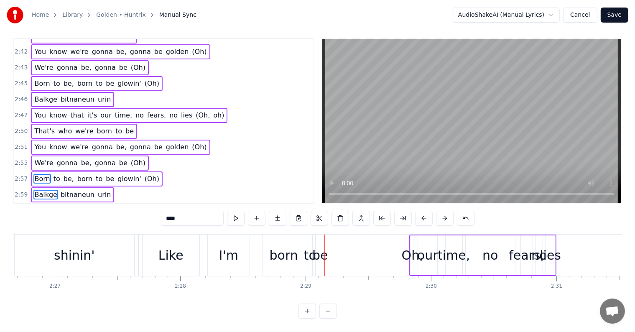
click at [442, 211] on button at bounding box center [445, 218] width 18 height 15
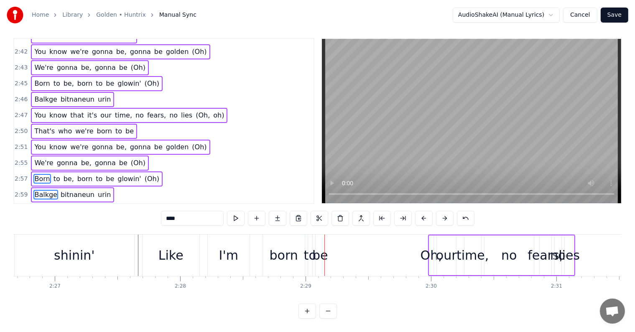
click at [442, 211] on button at bounding box center [445, 218] width 18 height 15
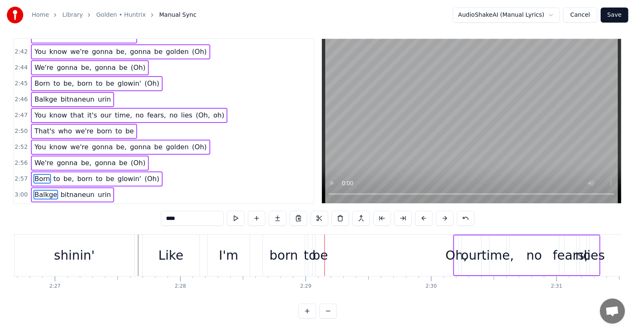
click at [442, 211] on button at bounding box center [445, 218] width 18 height 15
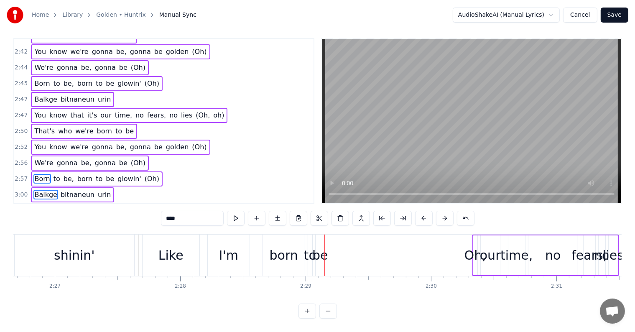
click at [442, 211] on button at bounding box center [445, 218] width 18 height 15
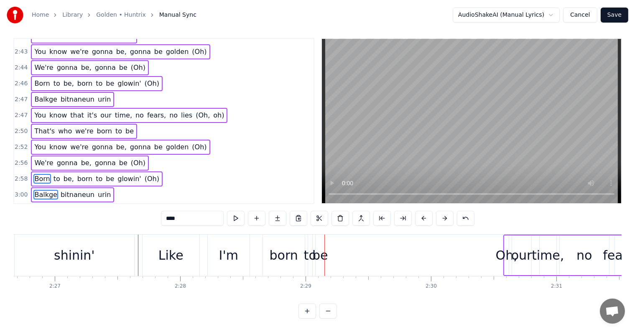
click at [442, 211] on button at bounding box center [445, 218] width 18 height 15
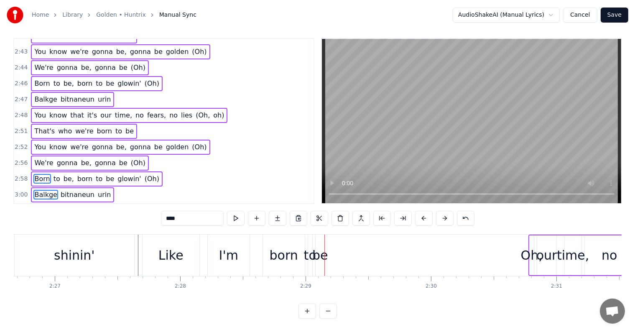
click at [442, 211] on button at bounding box center [445, 218] width 18 height 15
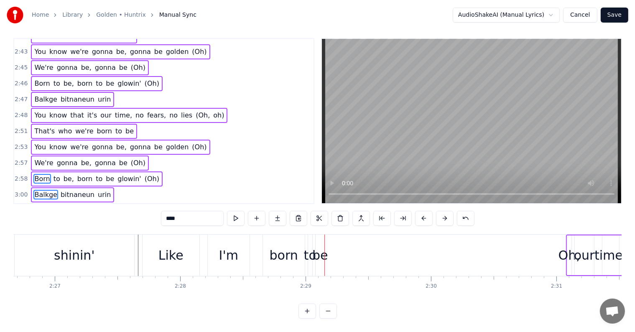
click at [314, 248] on div "be" at bounding box center [320, 255] width 16 height 19
type input "**"
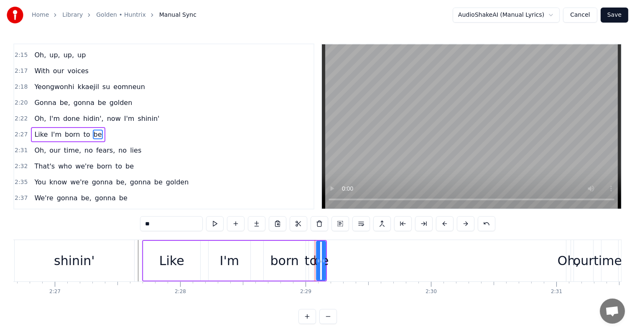
scroll to position [556, 0]
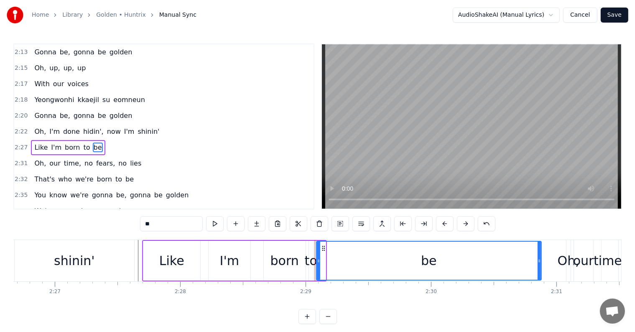
drag, startPoint x: 323, startPoint y: 257, endPoint x: 539, endPoint y: 265, distance: 216.2
click at [539, 265] on div at bounding box center [539, 261] width 3 height 38
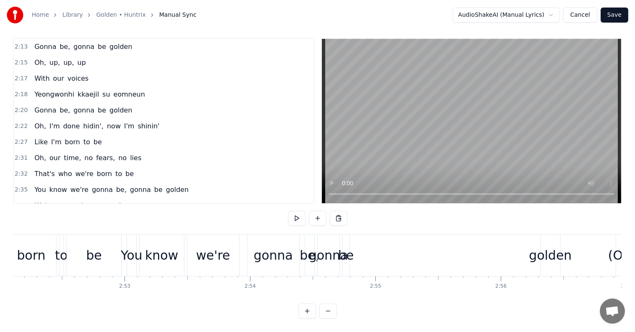
scroll to position [0, 21516]
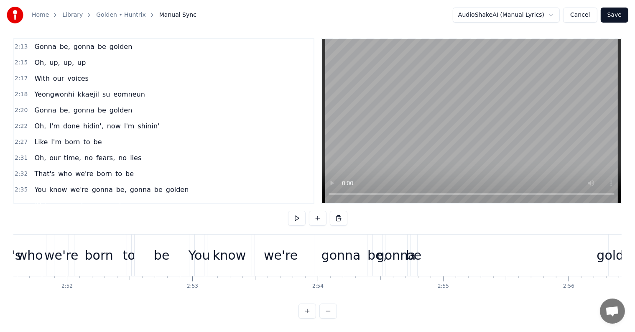
click at [615, 15] on button "Save" at bounding box center [615, 15] width 28 height 15
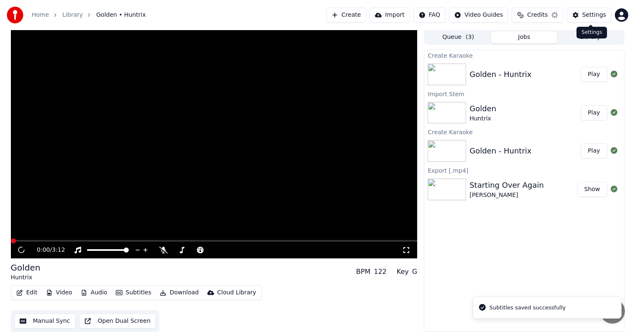
scroll to position [0, 0]
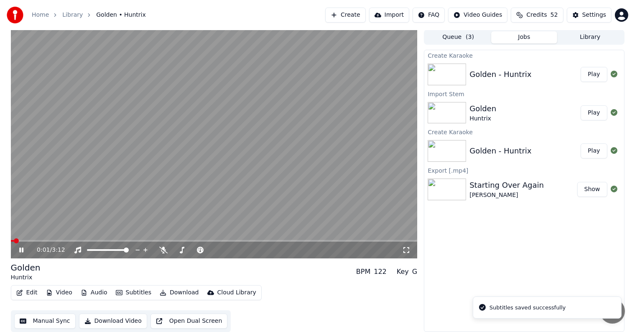
click at [286, 108] on video at bounding box center [214, 144] width 407 height 229
